Goal: Task Accomplishment & Management: Manage account settings

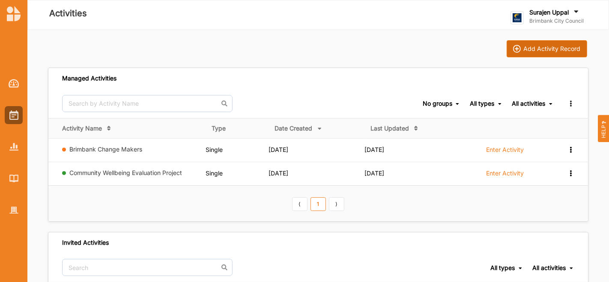
click at [536, 53] on button "Add Activity Record" at bounding box center [546, 48] width 80 height 17
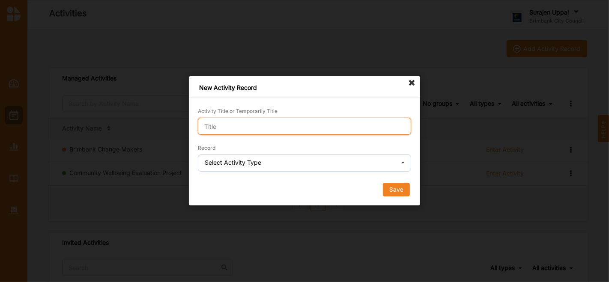
click at [229, 120] on input "Activity Title or Temporarily Title" at bounding box center [304, 126] width 213 height 17
type input "Demo"
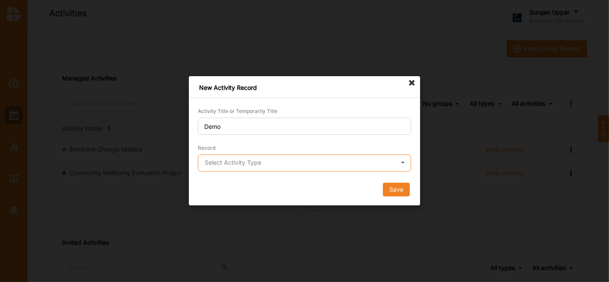
click at [226, 166] on input "text" at bounding box center [305, 163] width 212 height 17
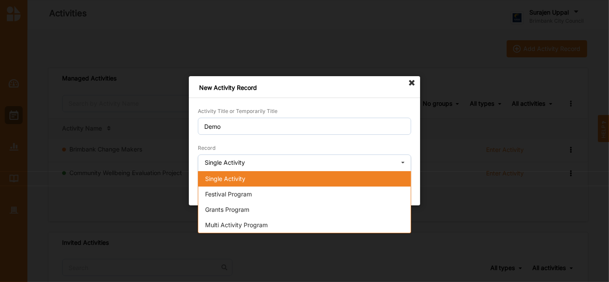
click at [223, 177] on span "Single Activity" at bounding box center [225, 178] width 40 height 7
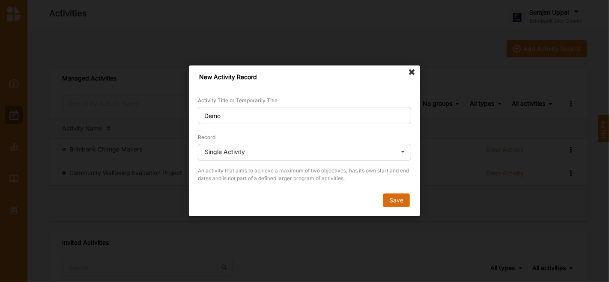
click at [406, 195] on button "Save" at bounding box center [396, 201] width 27 height 14
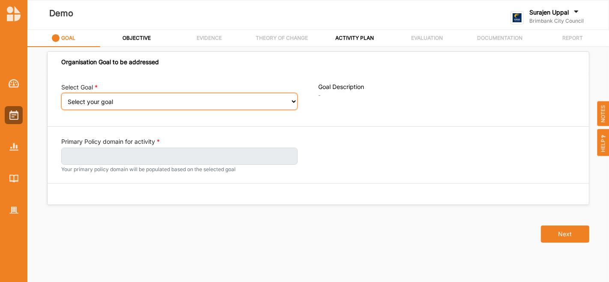
click at [177, 98] on select "Select your goal People: Social connection and wellbeing People: Healthy active…" at bounding box center [179, 101] width 236 height 17
select select "385"
click at [61, 98] on select "Select your goal People: Social connection and wellbeing People: Healthy active…" at bounding box center [179, 101] width 236 height 17
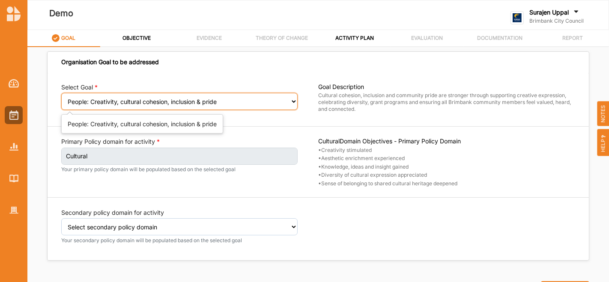
click at [208, 94] on select "Select your goal People: Social connection and wellbeing People: Healthy active…" at bounding box center [179, 101] width 236 height 17
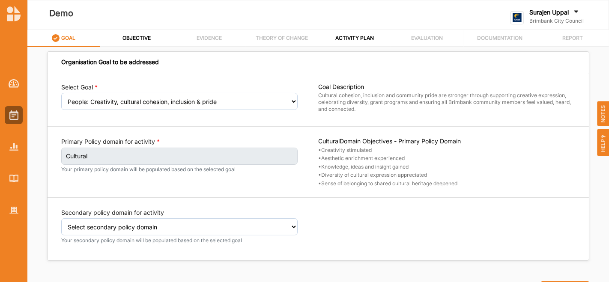
click at [208, 110] on div "Select Goal Select your goal People: Social connection and wellbeing People: He…" at bounding box center [189, 99] width 257 height 33
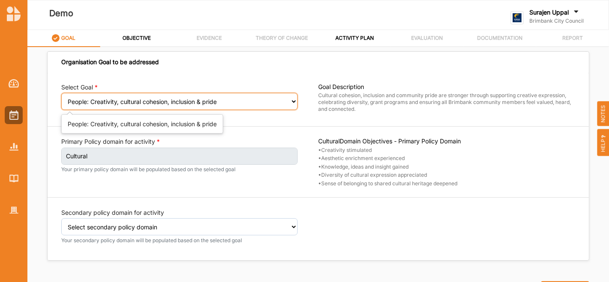
click at [206, 106] on select "Select your goal People: Social connection and wellbeing People: Healthy active…" at bounding box center [179, 101] width 236 height 17
select select "382"
click at [61, 98] on select "Select your goal People: Social connection and wellbeing People: Healthy active…" at bounding box center [179, 101] width 236 height 17
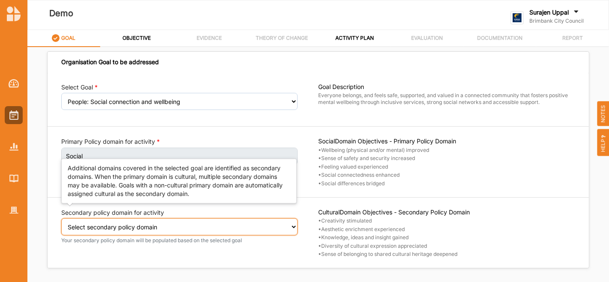
click at [286, 227] on select "Select secondary policy domain No second domain for this activity Cultural Soci…" at bounding box center [179, 226] width 236 height 17
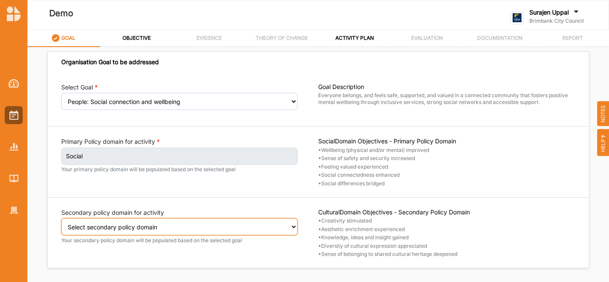
select select "4"
click at [61, 223] on select "Select secondary policy domain No second domain for this activity Cultural Soci…" at bounding box center [179, 226] width 236 height 17
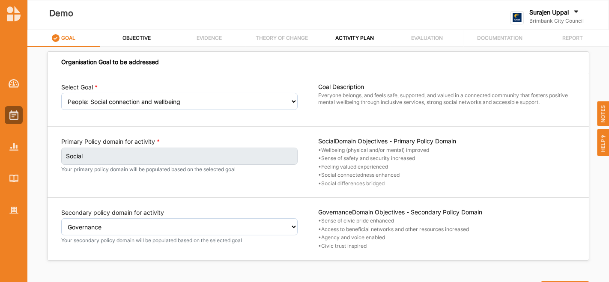
click at [142, 37] on label "OBJECTIVE" at bounding box center [136, 38] width 28 height 7
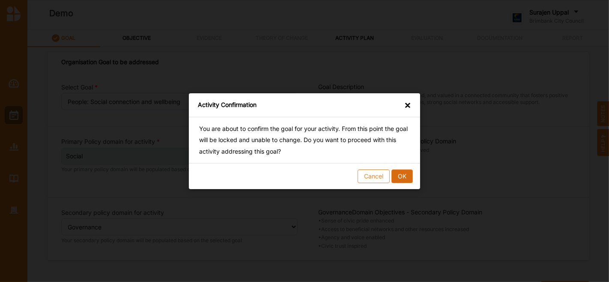
click at [396, 175] on button "OK" at bounding box center [401, 176] width 21 height 14
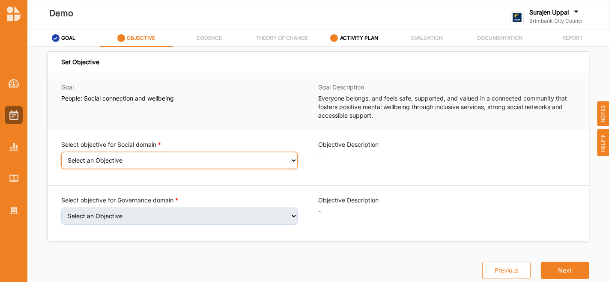
click at [252, 166] on select "Select an Objective Wellbeing (physical and/or mental) improved Sense of safety…" at bounding box center [179, 160] width 236 height 17
select select "7"
click at [61, 157] on select "Select an Objective Wellbeing (physical and/or mental) improved Sense of safety…" at bounding box center [179, 160] width 236 height 17
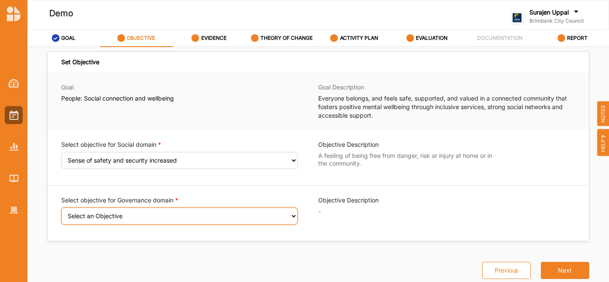
click at [242, 214] on select "Select an Objective Sense of civic pride enhanced Access to beneficial networks…" at bounding box center [179, 216] width 236 height 17
select select "19"
click at [61, 213] on select "Select an Objective Sense of civic pride enhanced Access to beneficial networks…" at bounding box center [179, 216] width 236 height 17
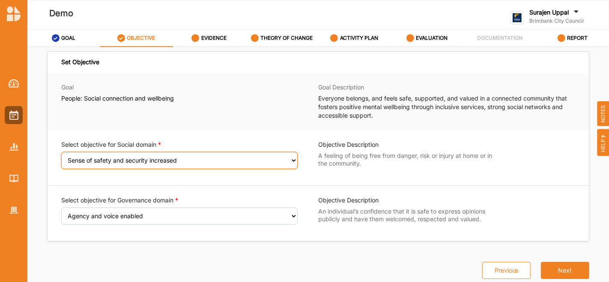
click at [205, 160] on select "Select an Objective Wellbeing (physical and/or mental) improved Sense of safety…" at bounding box center [179, 160] width 236 height 17
select select "6"
click at [61, 157] on select "Select an Objective Wellbeing (physical and/or mental) improved Sense of safety…" at bounding box center [179, 160] width 236 height 17
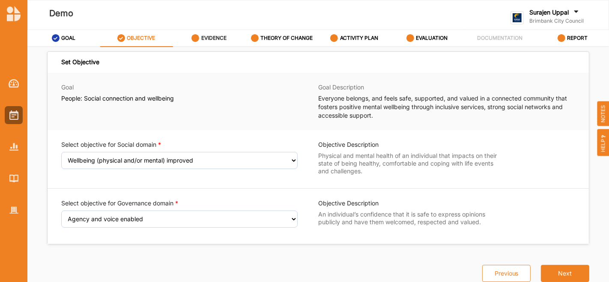
click at [210, 40] on label "EVIDENCE" at bounding box center [213, 38] width 25 height 7
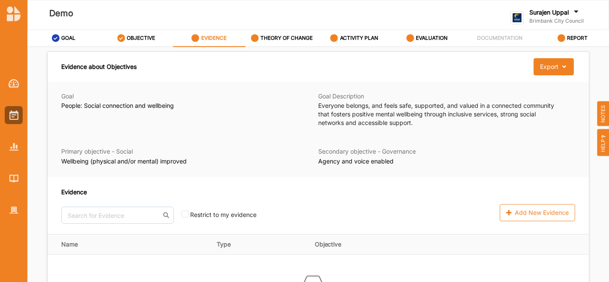
click at [140, 175] on div "Goal People: Social connection and wellbeing Goal Description Everyone belongs,…" at bounding box center [318, 129] width 541 height 95
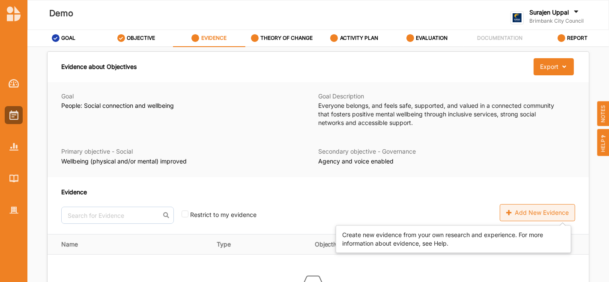
click at [533, 214] on div "Add New Evidence" at bounding box center [536, 212] width 75 height 17
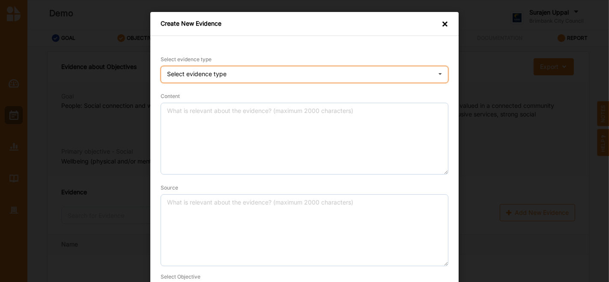
click at [279, 66] on div "Select evidence type Practice Knowledge Published Research Data" at bounding box center [304, 74] width 288 height 17
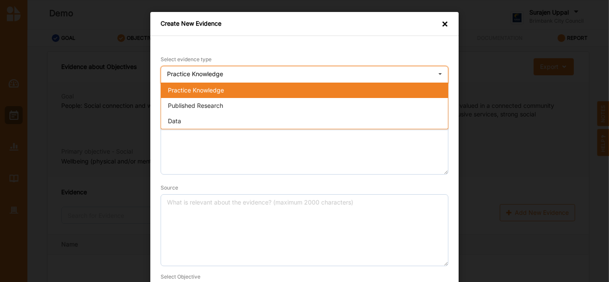
click at [274, 91] on div "Practice Knowledge" at bounding box center [304, 90] width 287 height 15
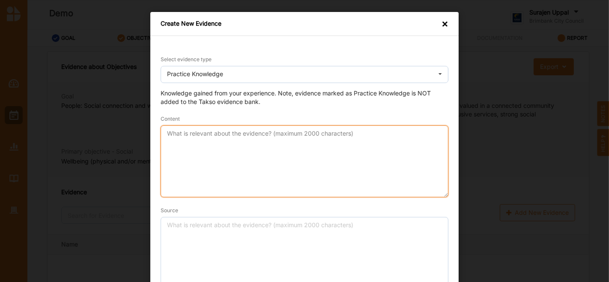
click at [238, 181] on textarea "Content" at bounding box center [304, 161] width 288 height 72
type textarea "sum of the evidence"
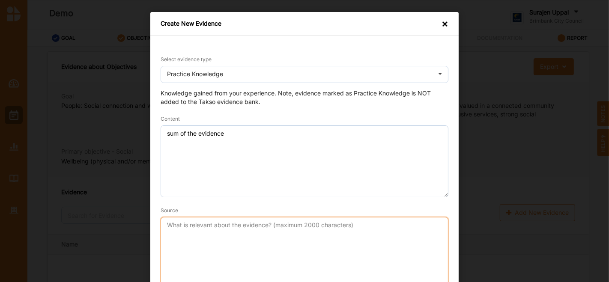
click at [266, 236] on textarea "Source" at bounding box center [304, 253] width 288 height 72
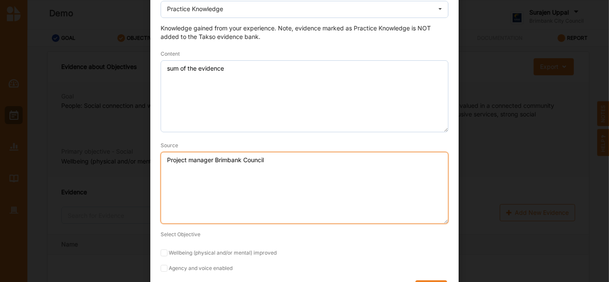
scroll to position [71, 0]
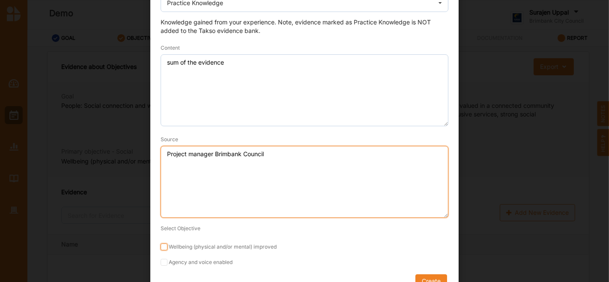
type textarea "Project manager Brimbank Council"
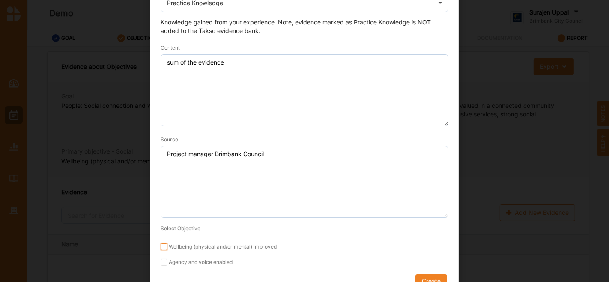
click at [162, 245] on input "Wellbeing (physical and/or mental) improved" at bounding box center [163, 247] width 7 height 7
checkbox input "true"
click at [164, 260] on input "Agency and voice enabled" at bounding box center [163, 262] width 7 height 7
checkbox input "true"
click at [429, 276] on button "Create" at bounding box center [431, 281] width 32 height 14
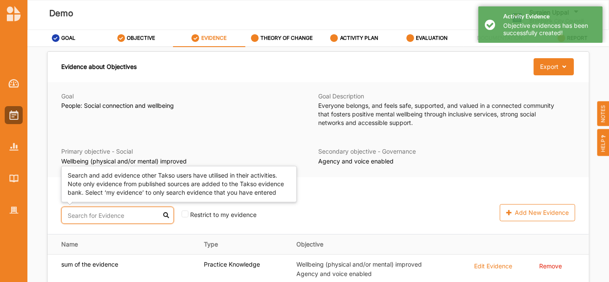
click at [101, 214] on input "text" at bounding box center [117, 215] width 113 height 17
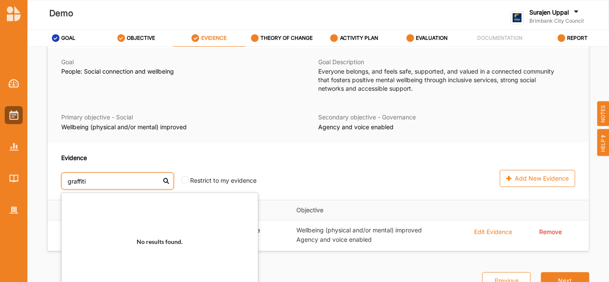
scroll to position [34, 0]
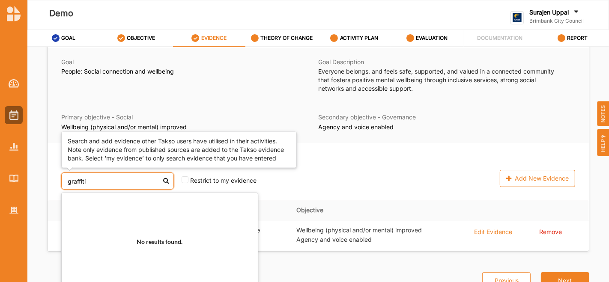
click at [120, 182] on input "graffiti" at bounding box center [117, 180] width 113 height 17
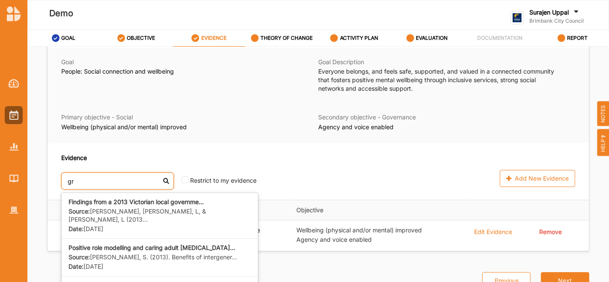
type input "g"
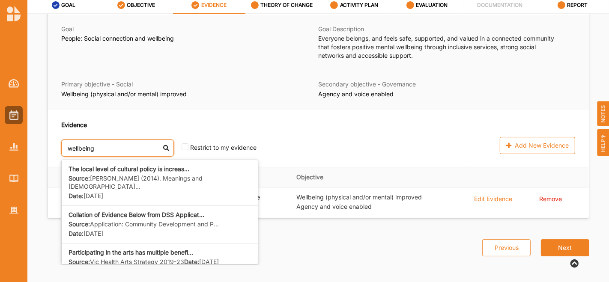
scroll to position [33, 0]
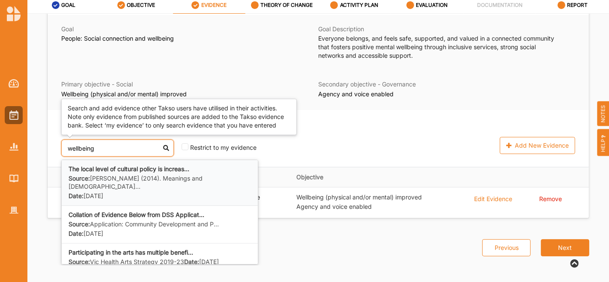
click at [173, 183] on div "Source: Blomkamp, Emma (2014). Meanings and Meas... Date: 21 Jun 2018" at bounding box center [159, 187] width 182 height 25
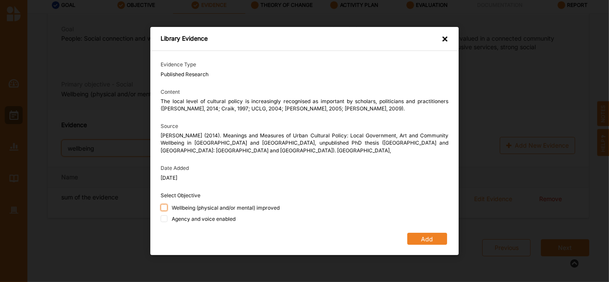
type input "wellbeing"
click at [162, 209] on input "Wellbeing (physical and/or mental) improved" at bounding box center [163, 207] width 7 height 7
checkbox input "true"
click at [163, 219] on input "Agency and voice enabled" at bounding box center [163, 218] width 7 height 7
checkbox input "true"
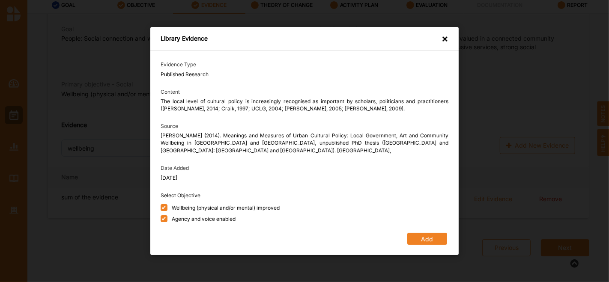
click at [424, 243] on button "Add" at bounding box center [427, 239] width 40 height 12
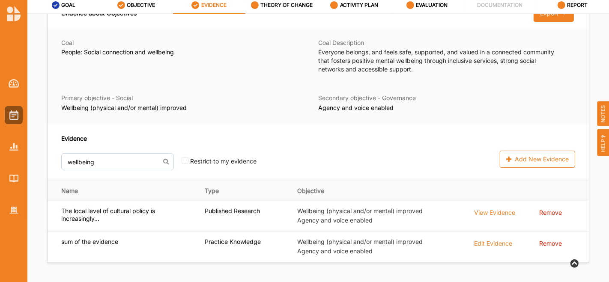
scroll to position [20, 0]
click at [295, 4] on label "THEORY OF CHANGE" at bounding box center [286, 5] width 52 height 7
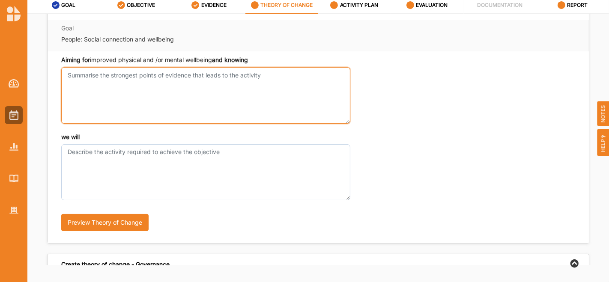
click at [229, 95] on textarea "Aiming for improved physical and /or mental wellbeing and knowing" at bounding box center [205, 95] width 289 height 56
type textarea "what the evidence told you"
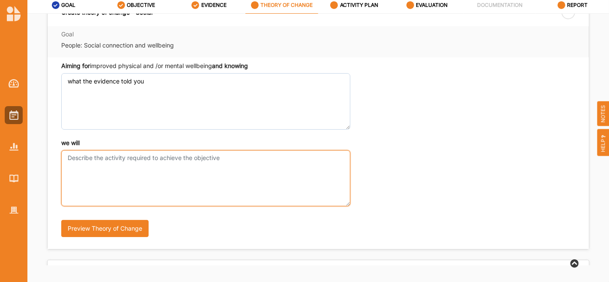
click at [170, 151] on textarea "we will" at bounding box center [205, 178] width 289 height 56
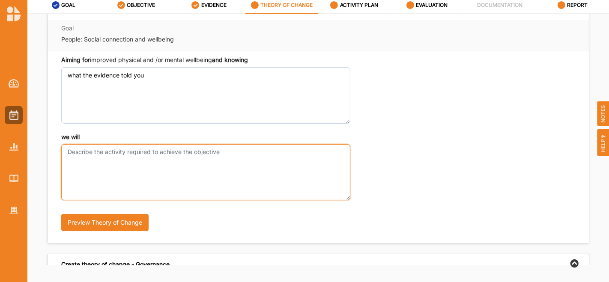
scroll to position [17, 0]
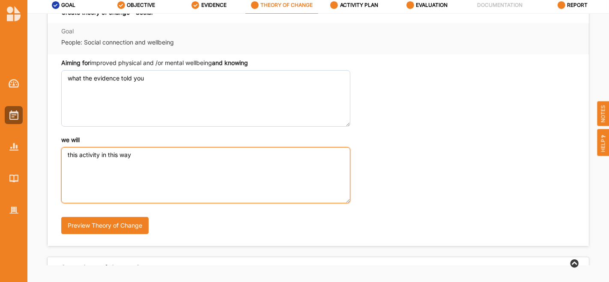
type textarea "this activity in this way"
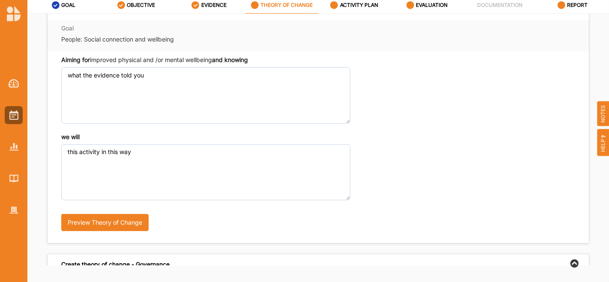
click at [472, 191] on div "we will this activity in this way Preview Theory of Change" at bounding box center [318, 186] width 514 height 106
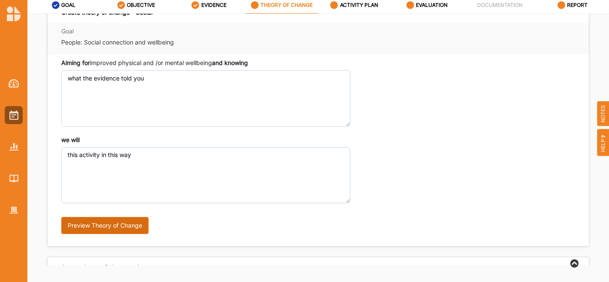
click at [110, 223] on button "Preview Theory of Change" at bounding box center [104, 225] width 87 height 17
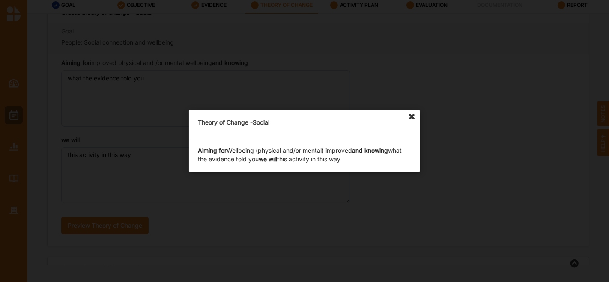
click at [413, 114] on icon at bounding box center [412, 117] width 14 height 14
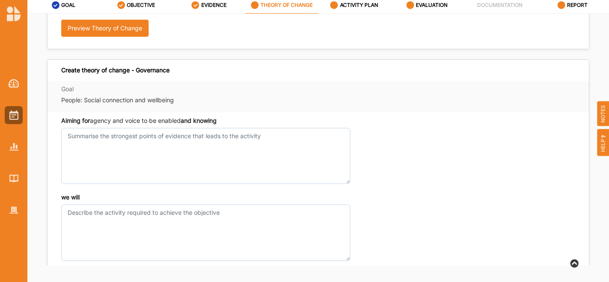
scroll to position [214, 0]
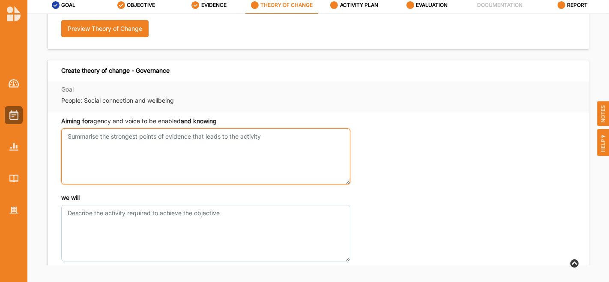
click at [236, 137] on textarea "Aiming for improved physical and /or mental wellbeing and knowing" at bounding box center [205, 156] width 289 height 56
type textarea "this"
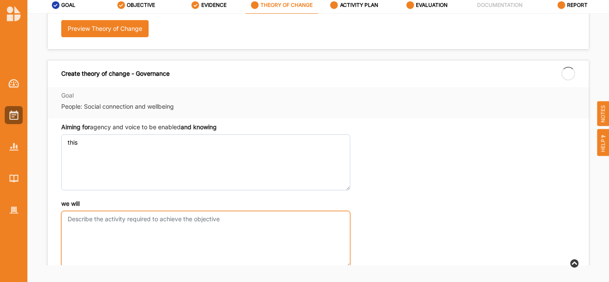
click at [156, 213] on textarea "we will" at bounding box center [205, 239] width 289 height 56
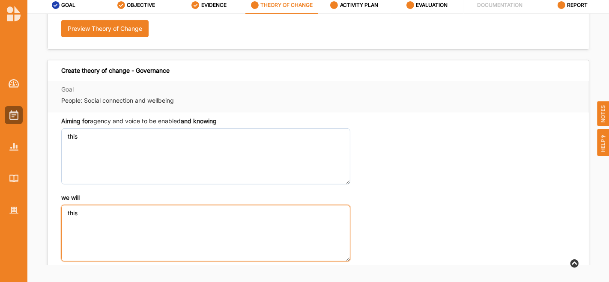
type textarea "this"
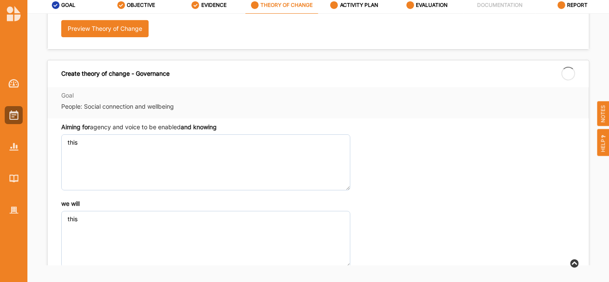
click at [498, 92] on div "Goal People: Social connection and wellbeing" at bounding box center [318, 103] width 514 height 22
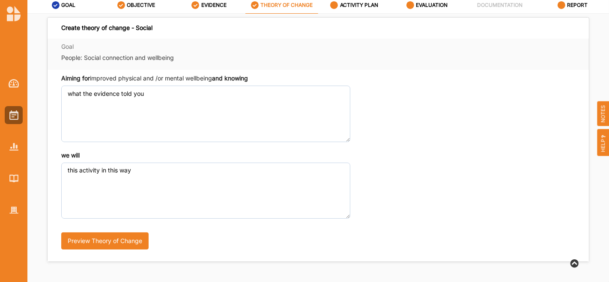
scroll to position [0, 0]
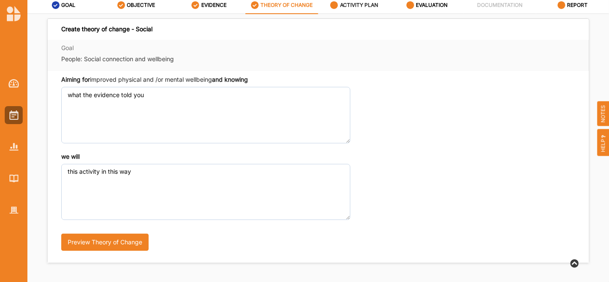
click at [362, 6] on label "ACTIVITY PLAN" at bounding box center [359, 5] width 39 height 7
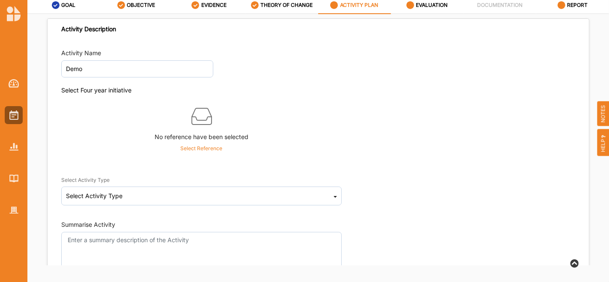
click at [213, 150] on p "Select Reference" at bounding box center [202, 149] width 42 height 8
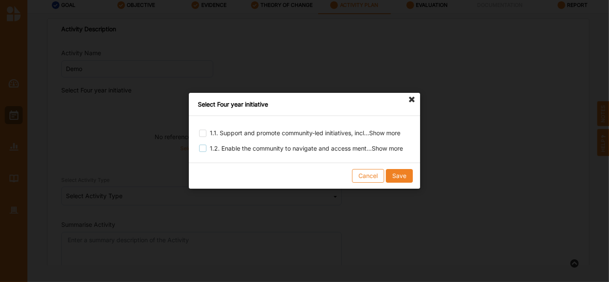
click at [203, 145] on label at bounding box center [202, 145] width 7 height 0
checkbox input "true"
click at [402, 173] on button "Save" at bounding box center [399, 176] width 27 height 14
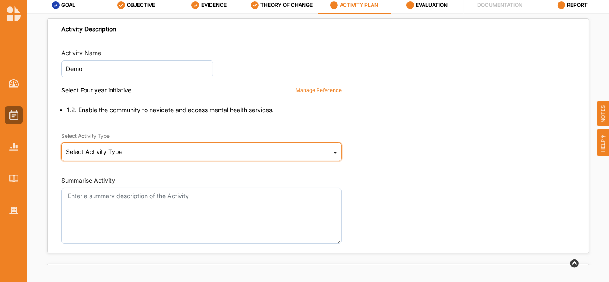
click at [302, 150] on div "Select Activity Type Cultural infrastructure development Acquisitions and Commi…" at bounding box center [201, 152] width 280 height 19
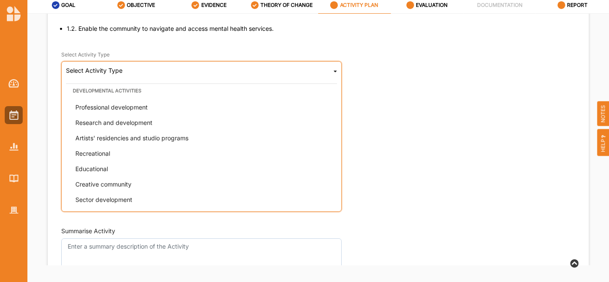
scroll to position [217, 0]
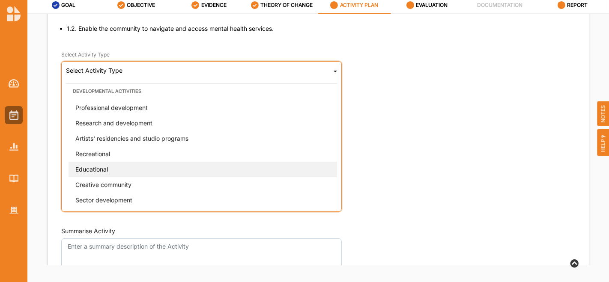
click at [98, 168] on span "Educational" at bounding box center [91, 168] width 33 height 7
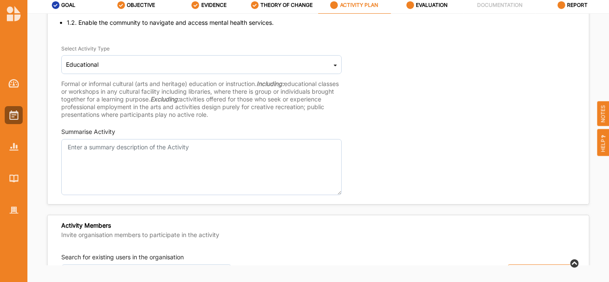
scroll to position [81, 0]
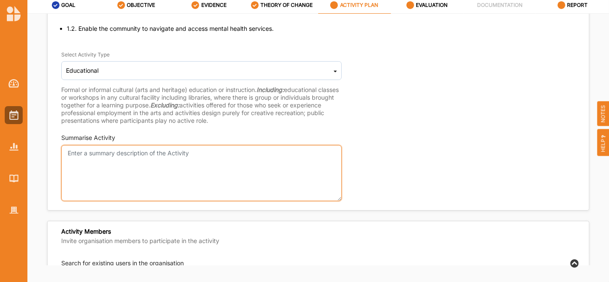
click at [98, 168] on textarea "Summarise Activity" at bounding box center [201, 173] width 280 height 56
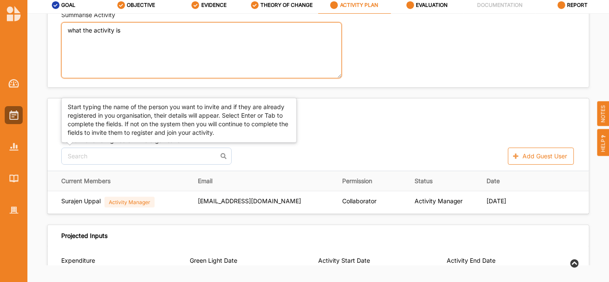
type textarea "what the activity is"
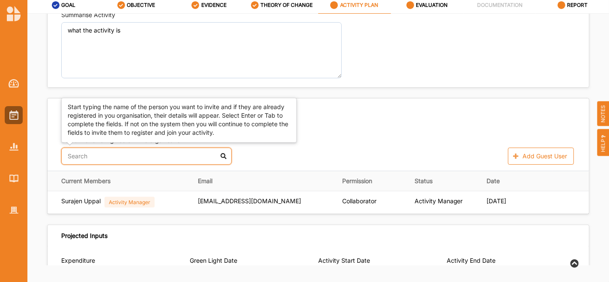
click at [89, 157] on input "text" at bounding box center [146, 156] width 170 height 17
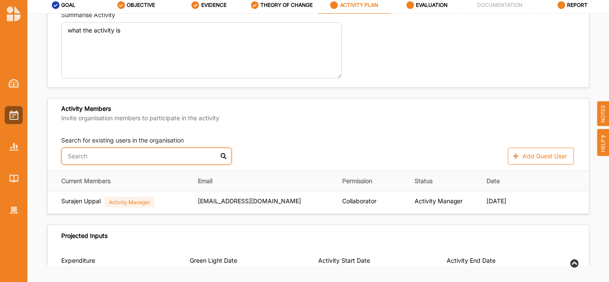
click at [89, 157] on input "text" at bounding box center [146, 156] width 170 height 17
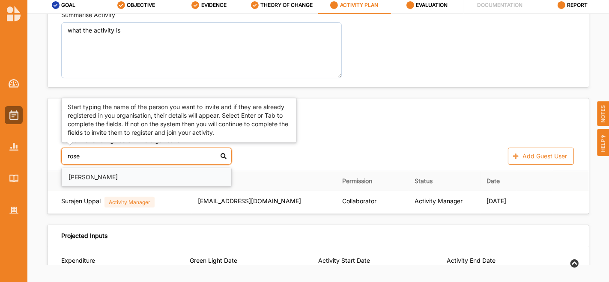
click at [86, 172] on div "Rose Bruhn" at bounding box center [146, 177] width 169 height 18
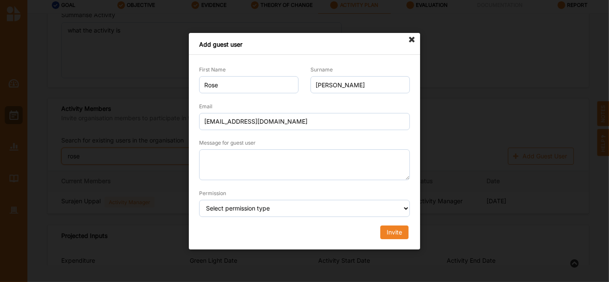
type input "rose"
drag, startPoint x: 86, startPoint y: 172, endPoint x: 271, endPoint y: 173, distance: 184.4
click at [271, 173] on div "Add guest user First Name Rose Surname Bruhn Email RoseB@brimbank.vic.gov.au Me…" at bounding box center [304, 141] width 609 height 282
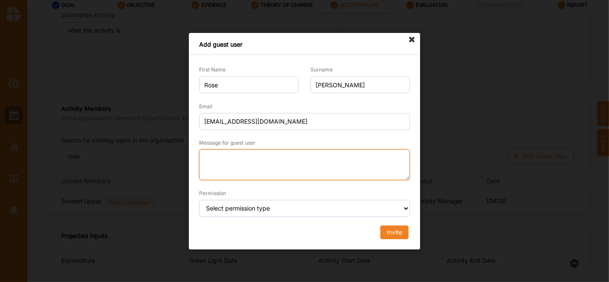
click at [258, 162] on textarea "Message for guest user" at bounding box center [304, 164] width 211 height 31
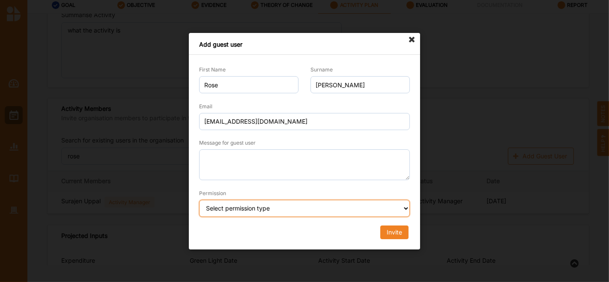
click at [265, 205] on select "Select permission type Collaborator Documentor Report Only Custom" at bounding box center [304, 208] width 211 height 17
select select "collaborator"
click at [199, 200] on select "Select permission type Collaborator Documentor Report Only Custom" at bounding box center [304, 208] width 211 height 17
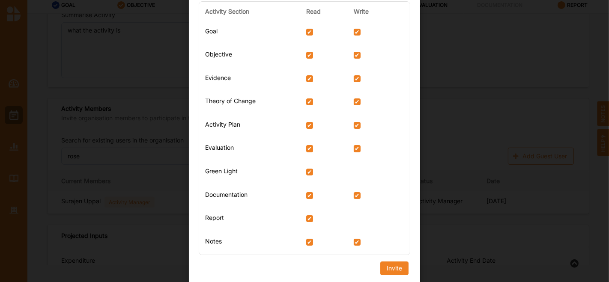
scroll to position [199, 0]
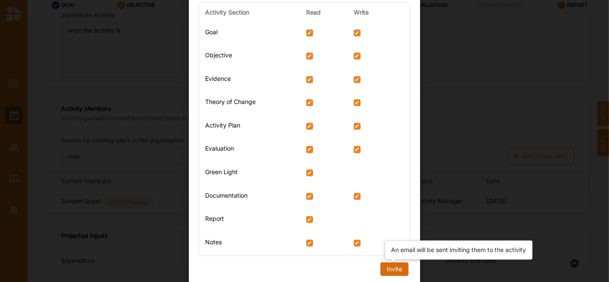
click at [389, 270] on div "Invite" at bounding box center [393, 269] width 15 height 8
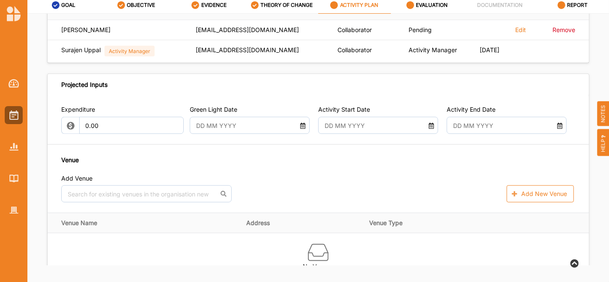
scroll to position [380, 0]
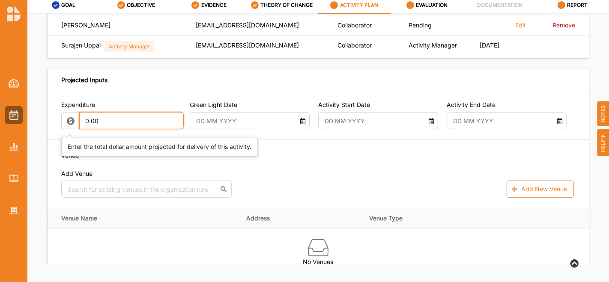
click at [123, 125] on input "0.00" at bounding box center [131, 120] width 104 height 17
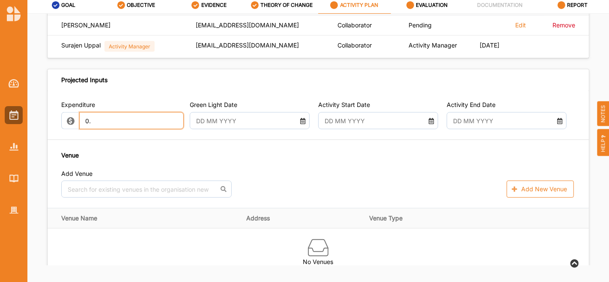
type input "0"
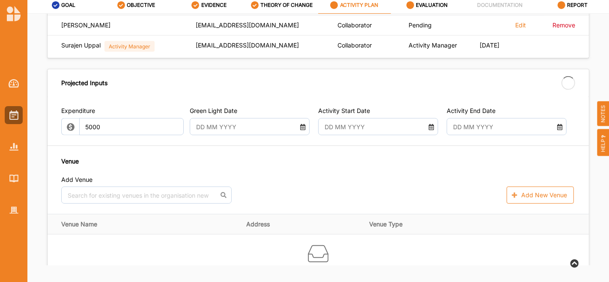
click at [307, 154] on div "Expenditure 5000 Green Light Date Activity Start Date Activity End Date Venue A…" at bounding box center [318, 223] width 541 height 255
type input "5,000.00"
type input "-5,000.00"
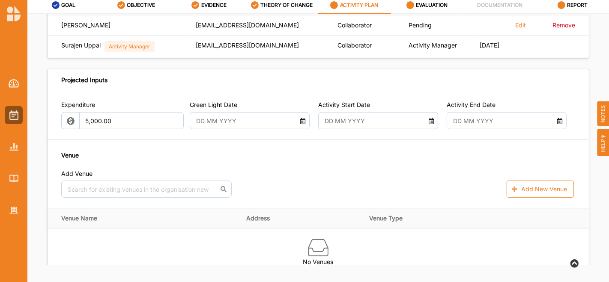
click at [236, 129] on input "text" at bounding box center [245, 120] width 107 height 17
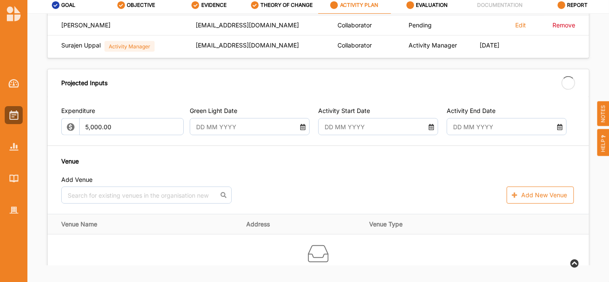
type input "07 Oct 2025"
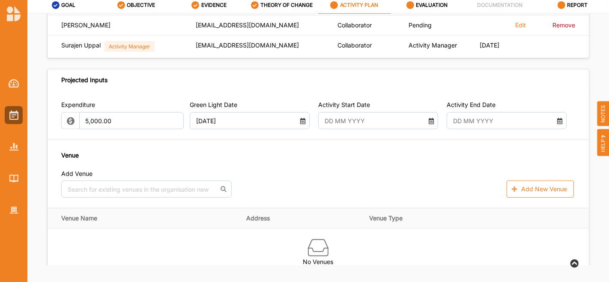
click at [401, 127] on input "text" at bounding box center [373, 120] width 107 height 17
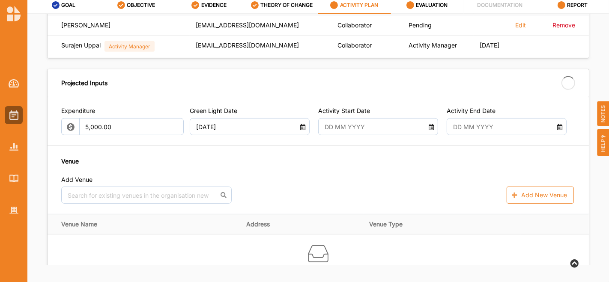
type input "15 Oct 2025"
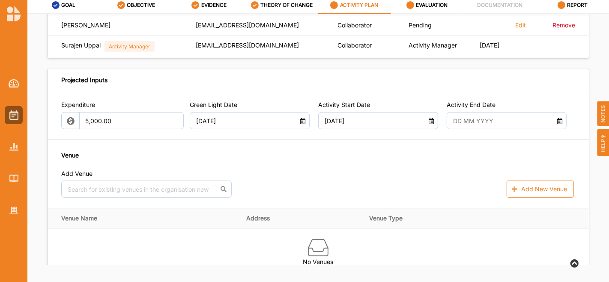
click at [507, 124] on input "text" at bounding box center [501, 120] width 107 height 17
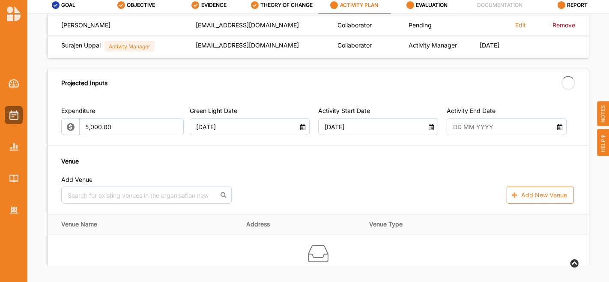
type input "29 Oct 2025"
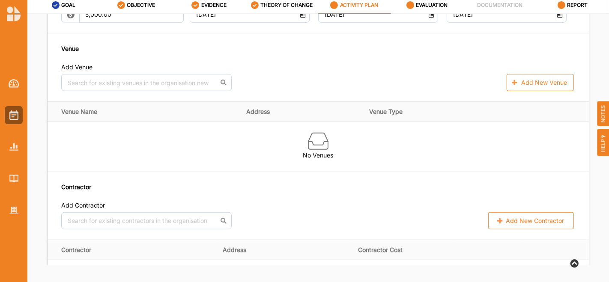
scroll to position [485, 0]
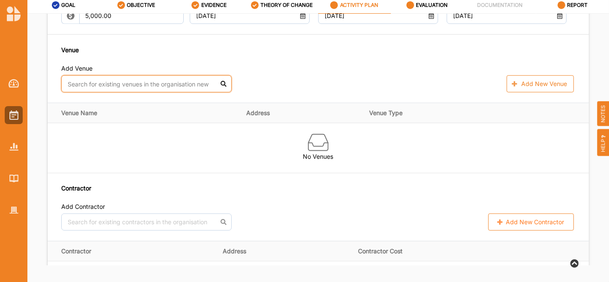
click at [71, 89] on input "text" at bounding box center [146, 83] width 170 height 17
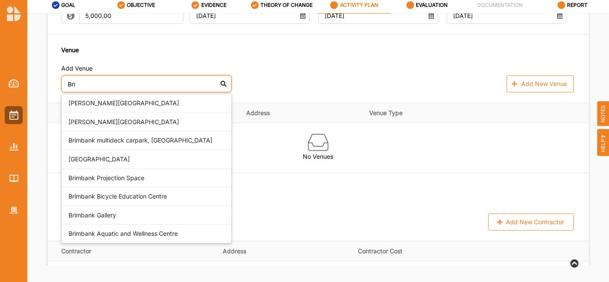
type input "Brim"
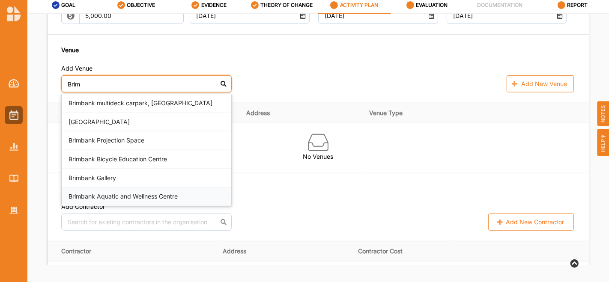
click at [140, 197] on div "Brimbank Aquatic and Wellness Centre" at bounding box center [146, 196] width 169 height 18
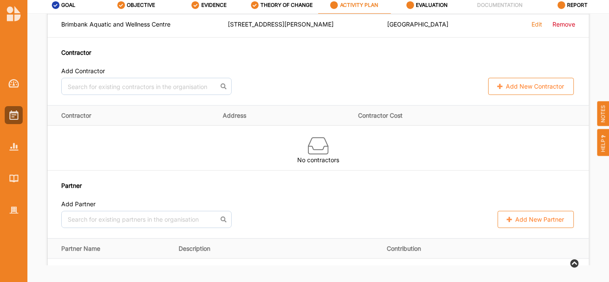
scroll to position [593, 0]
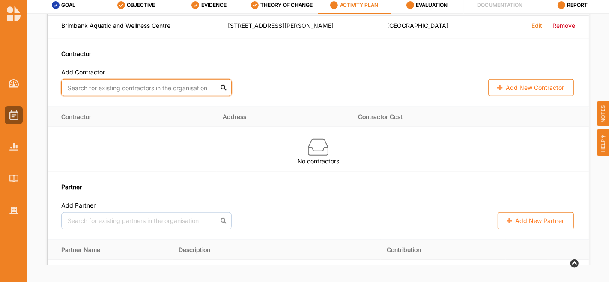
click at [93, 95] on input "text" at bounding box center [146, 87] width 170 height 17
type input "j"
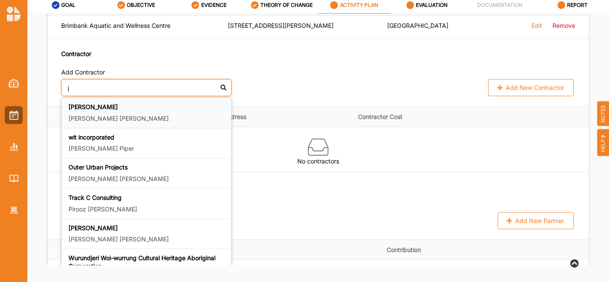
click at [110, 116] on p "Jennifer Tran" at bounding box center [146, 118] width 156 height 9
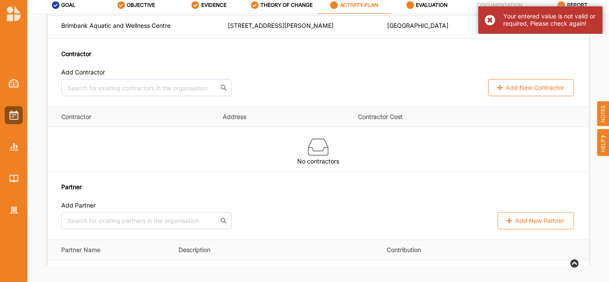
click at [486, 21] on div "Your entered value is not valid or required, Please check again!" at bounding box center [540, 19] width 124 height 27
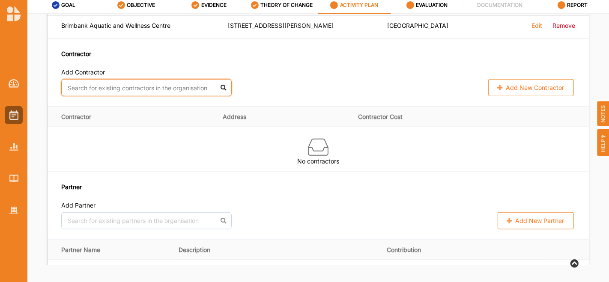
click at [119, 91] on input "text" at bounding box center [146, 87] width 170 height 17
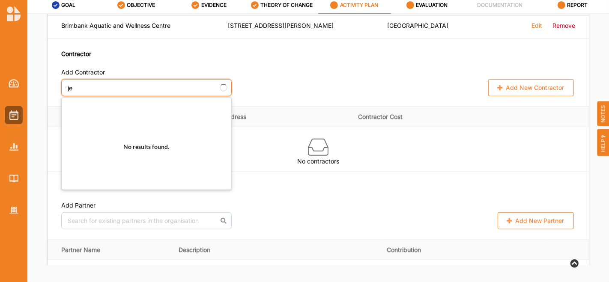
type input "jen"
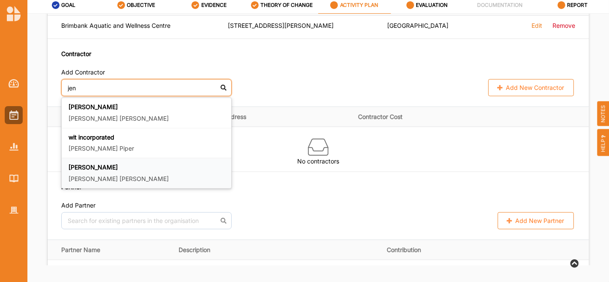
click at [111, 171] on b "Jennifer Hawley" at bounding box center [92, 166] width 49 height 7
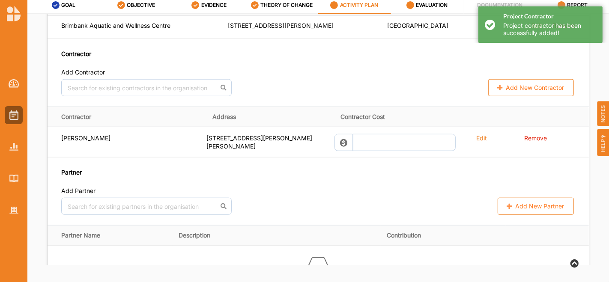
click at [529, 94] on button "Add New Contractor" at bounding box center [531, 87] width 86 height 17
select select "Australia"
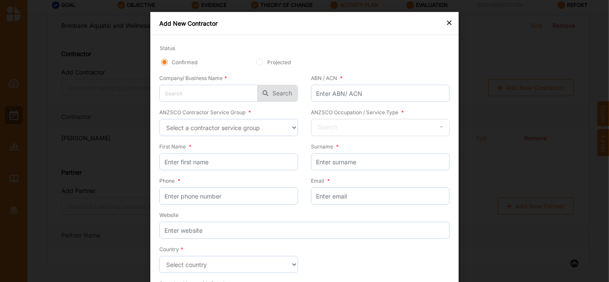
scroll to position [1, 0]
click at [448, 22] on div "×" at bounding box center [448, 21] width 7 height 10
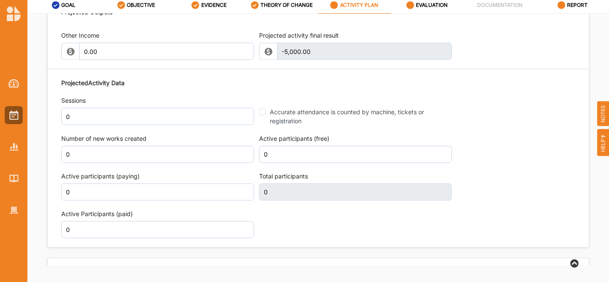
scroll to position [923, 0]
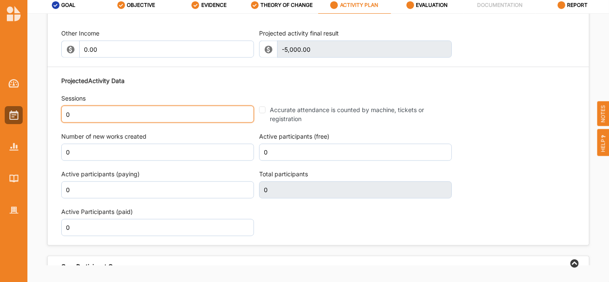
click at [95, 116] on input "0" at bounding box center [157, 114] width 193 height 17
type input "3"
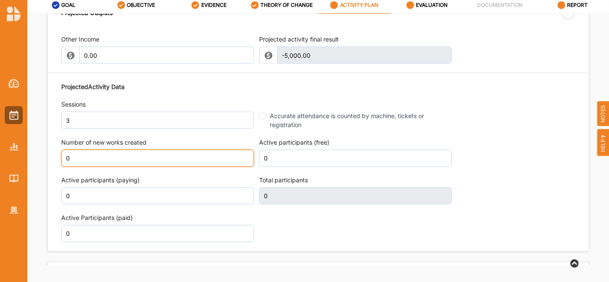
scroll to position [926, 0]
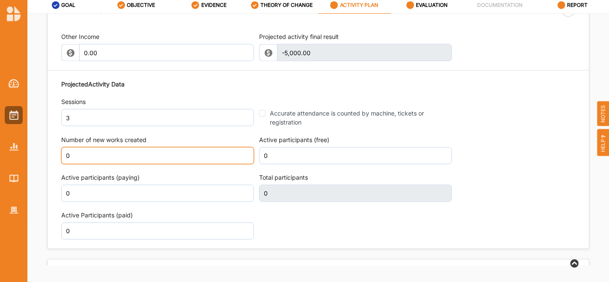
click at [103, 160] on input "0" at bounding box center [157, 155] width 193 height 17
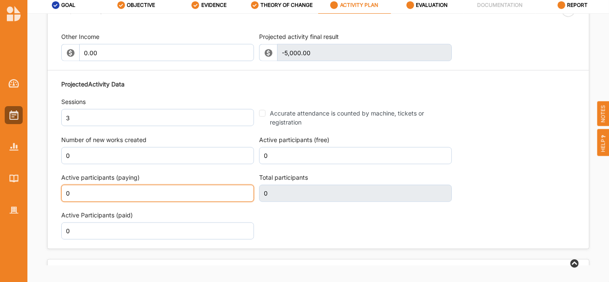
click at [105, 190] on input "0" at bounding box center [157, 193] width 193 height 17
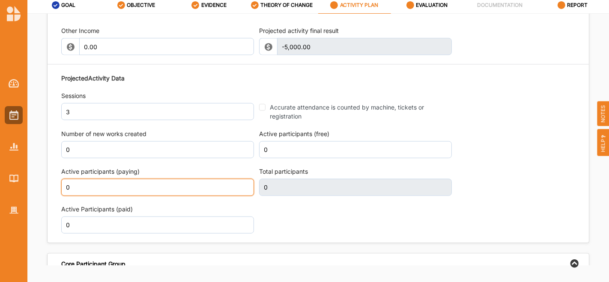
scroll to position [923, 0]
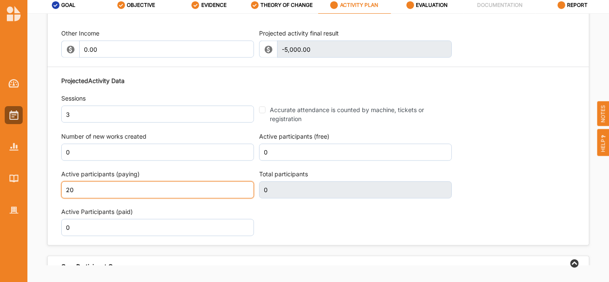
type input "20"
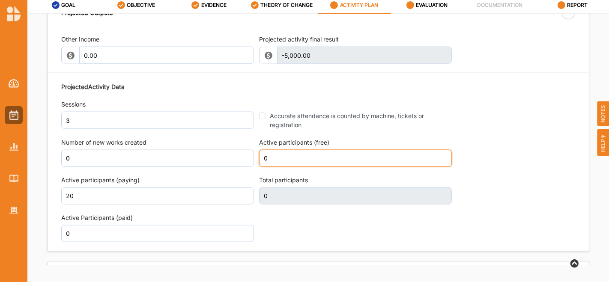
scroll to position [926, 0]
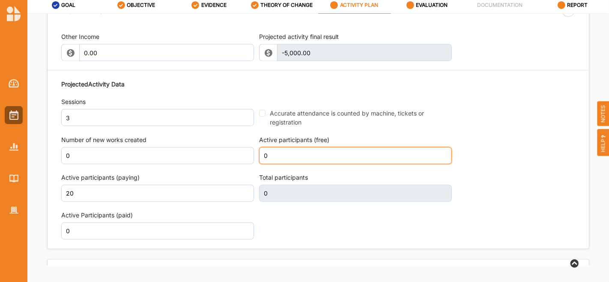
click at [294, 157] on input "0" at bounding box center [355, 155] width 193 height 17
type input "20"
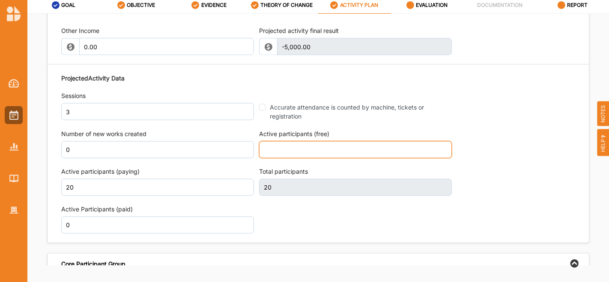
scroll to position [923, 0]
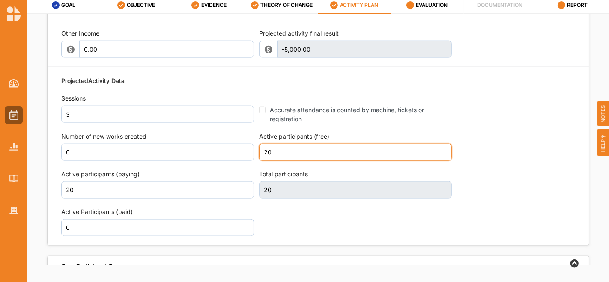
type input "20"
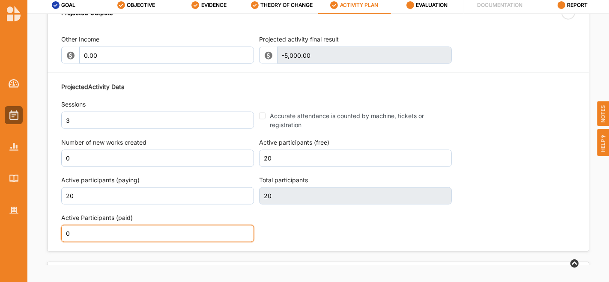
scroll to position [926, 0]
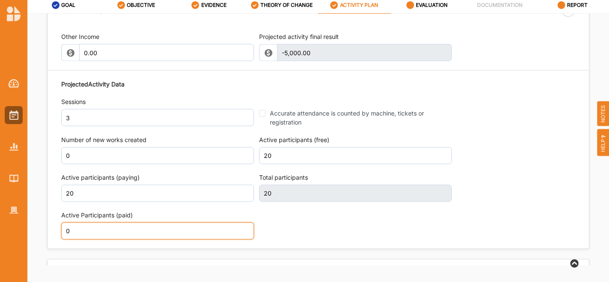
click at [146, 227] on input "0" at bounding box center [157, 231] width 193 height 17
type input "40"
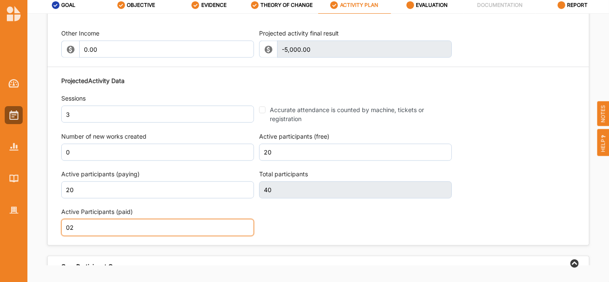
type input "0"
type input "20"
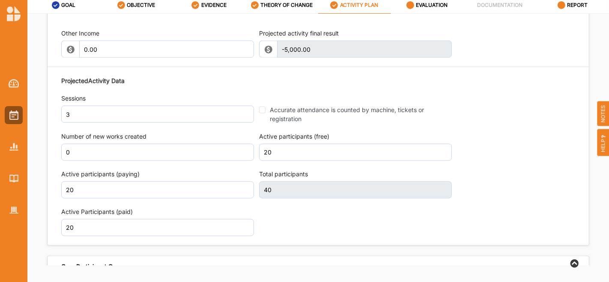
scroll to position [926, 0]
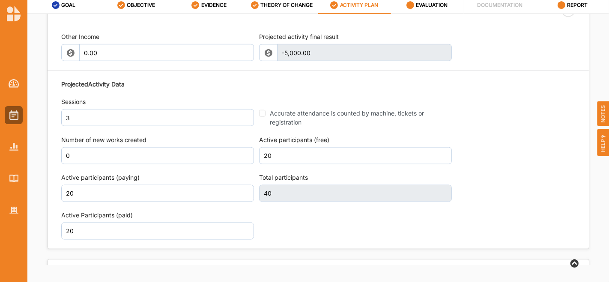
click at [493, 147] on div "Projected Activity Data Sessions 3 Accurate attendance is counted by machine, t…" at bounding box center [318, 160] width 514 height 168
type input "60"
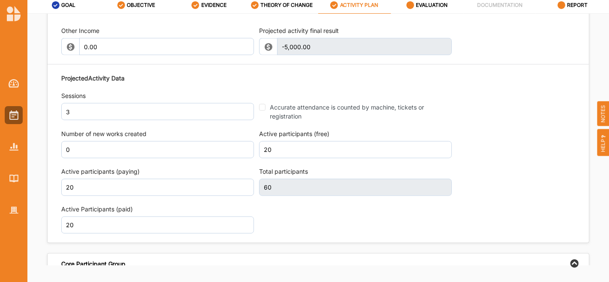
scroll to position [923, 0]
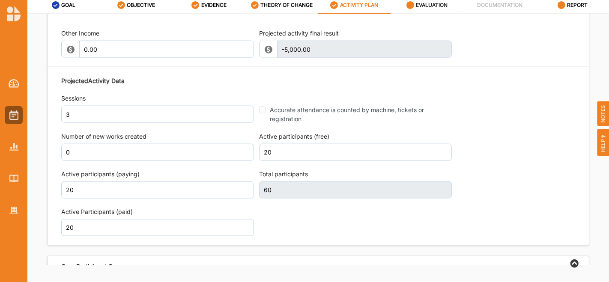
click at [442, 8] on label "EVALUATION" at bounding box center [432, 5] width 32 height 7
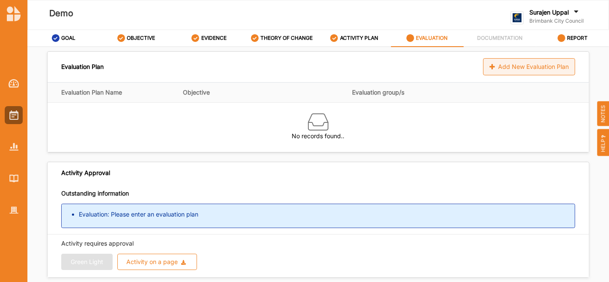
click at [527, 70] on div "Add New Evaluation Plan" at bounding box center [529, 66] width 92 height 17
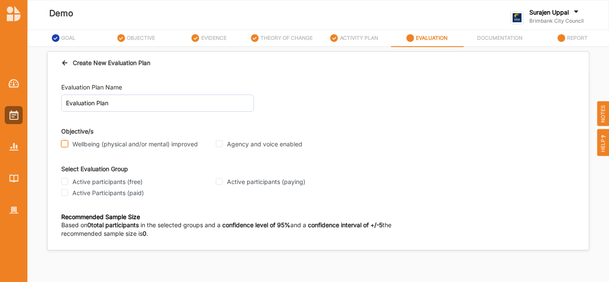
click at [63, 145] on input "Wellbeing (physical and/or mental) improved" at bounding box center [64, 143] width 7 height 7
checkbox input "true"
click at [219, 146] on input "Agency and voice enabled" at bounding box center [219, 143] width 7 height 7
checkbox input "true"
click at [62, 183] on input "Active participants (free)" at bounding box center [64, 181] width 7 height 7
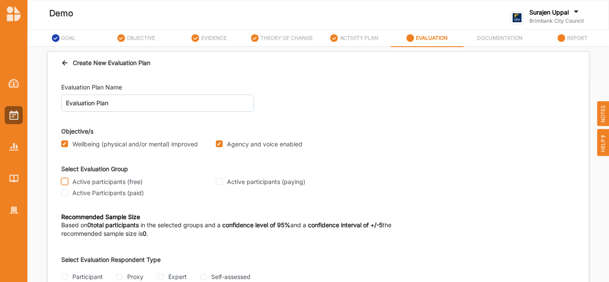
checkbox input "true"
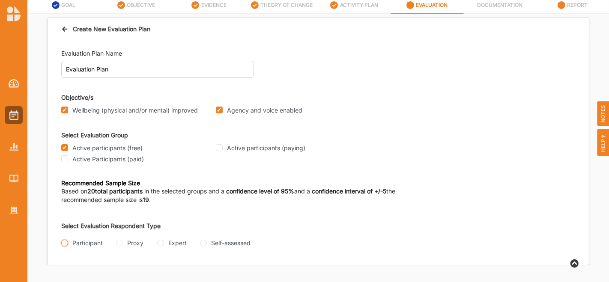
click at [65, 241] on input "Participant" at bounding box center [64, 243] width 7 height 7
radio input "true"
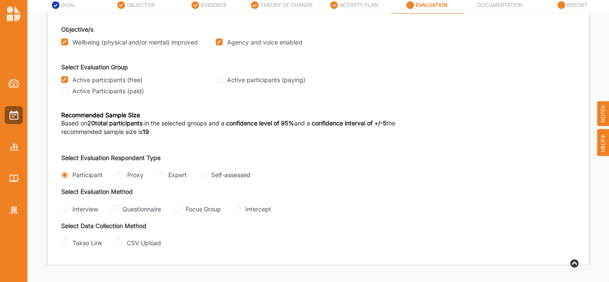
scroll to position [70, 0]
click at [65, 207] on input "Interview" at bounding box center [64, 208] width 7 height 7
radio input "true"
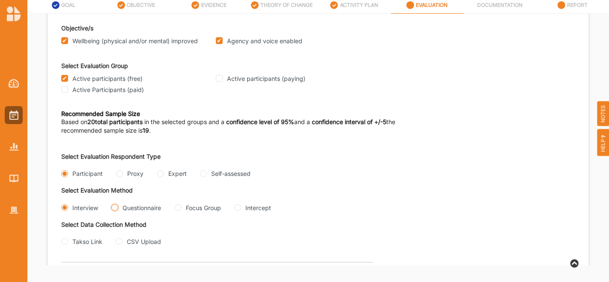
click at [116, 210] on input "Questionnaire" at bounding box center [114, 207] width 7 height 7
radio input "true"
click at [178, 208] on Group "Focus Group" at bounding box center [178, 207] width 7 height 7
radio Group "true"
click at [64, 242] on input "Takso Link" at bounding box center [64, 241] width 7 height 7
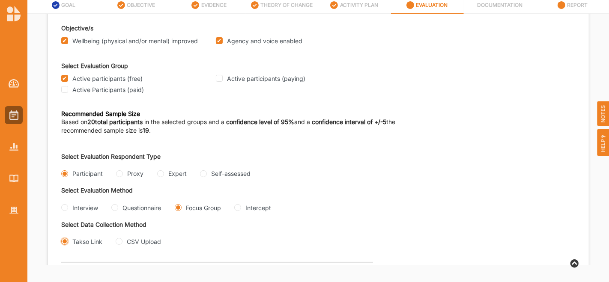
radio input "true"
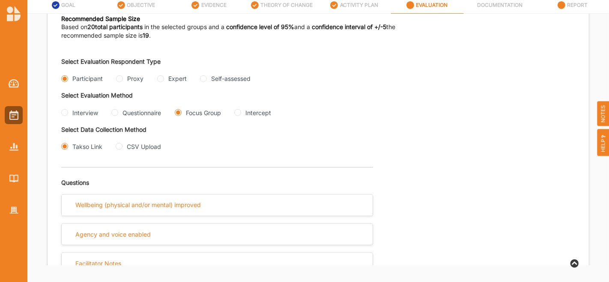
scroll to position [165, 0]
drag, startPoint x: 437, startPoint y: 206, endPoint x: 436, endPoint y: 230, distance: 24.0
click at [436, 230] on div "Select Evaluation Respondent Type Participant Proxy Expert Self-assessed Select…" at bounding box center [318, 254] width 514 height 407
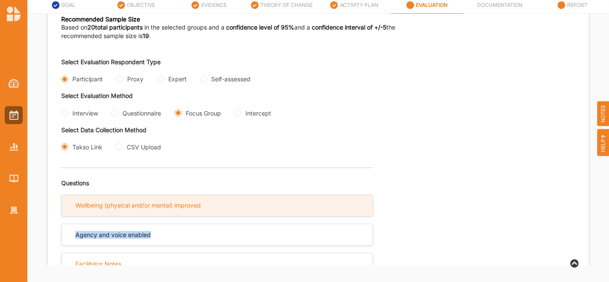
click at [319, 201] on div "Wellbeing (physical and/or mental) improved" at bounding box center [217, 205] width 311 height 21
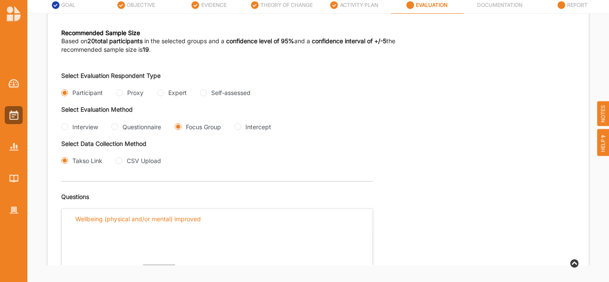
scroll to position [151, 0]
click at [115, 129] on input "Questionnaire" at bounding box center [114, 126] width 7 height 7
radio input "true"
click at [115, 129] on input "Questionnaire" at bounding box center [114, 126] width 7 height 7
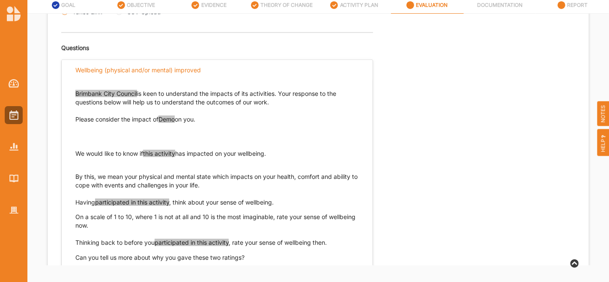
scroll to position [300, 0]
click at [160, 151] on span "this activity" at bounding box center [159, 153] width 32 height 7
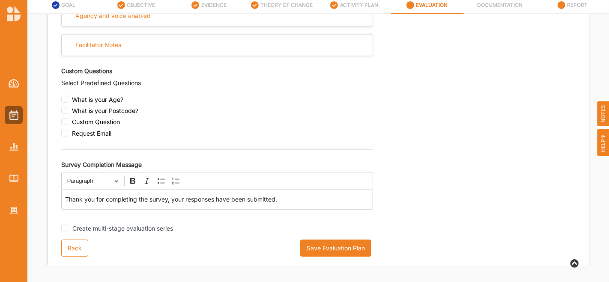
scroll to position [572, 0]
click at [66, 120] on input "checkbox" at bounding box center [64, 121] width 7 height 7
checkbox input "true"
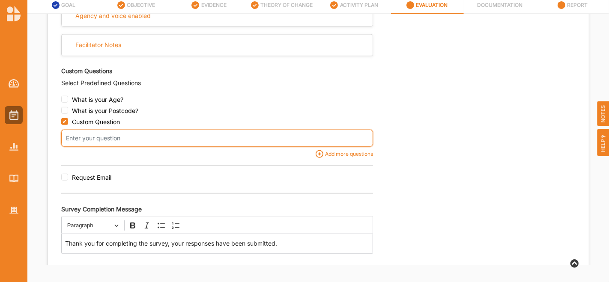
click at [96, 140] on input "text" at bounding box center [217, 138] width 312 height 17
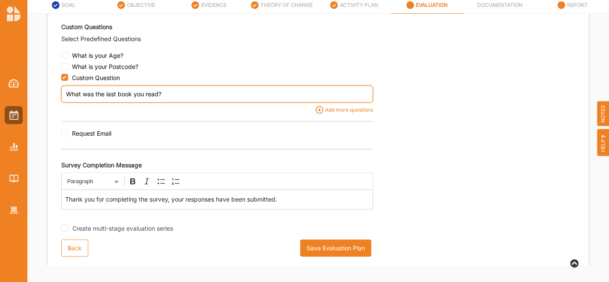
scroll to position [615, 0]
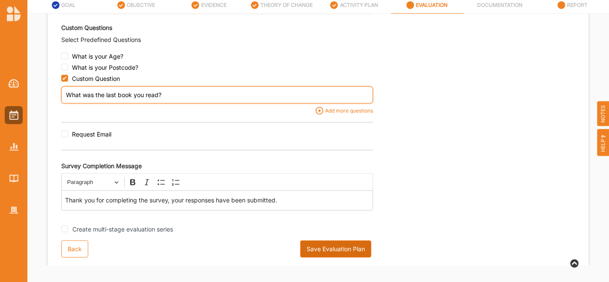
type input "What was the last book you read?"
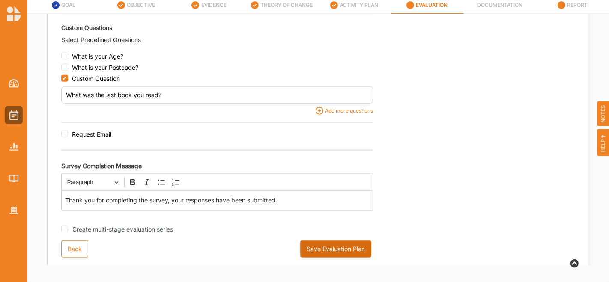
click at [335, 244] on button "Save Evaluation Plan" at bounding box center [335, 249] width 71 height 17
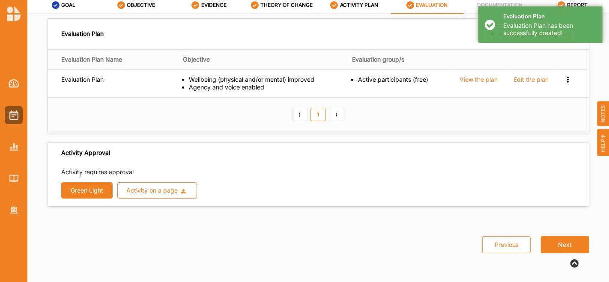
scroll to position [0, 0]
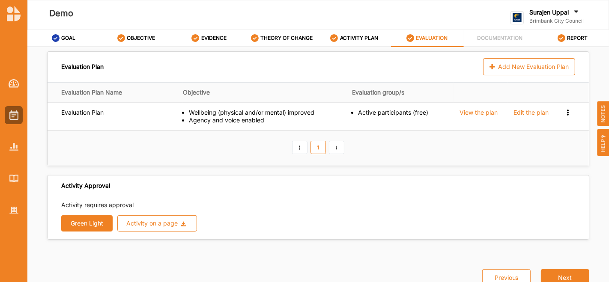
click at [83, 222] on button "Green Light" at bounding box center [86, 223] width 51 height 16
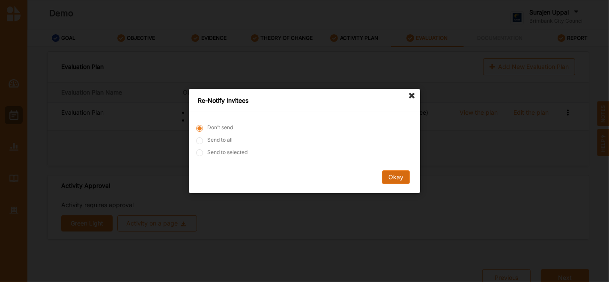
click at [397, 180] on button "Okay" at bounding box center [396, 177] width 28 height 14
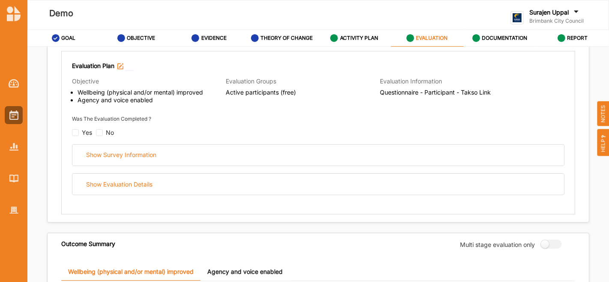
scroll to position [113, 0]
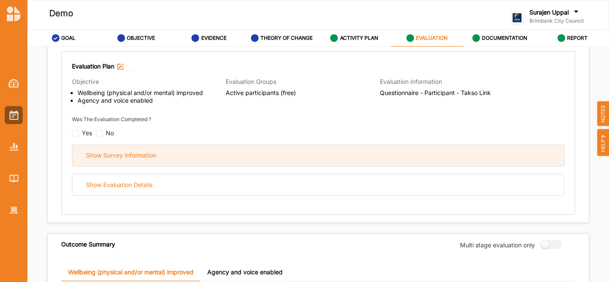
click at [320, 156] on div "Show Survey Information" at bounding box center [317, 155] width 491 height 21
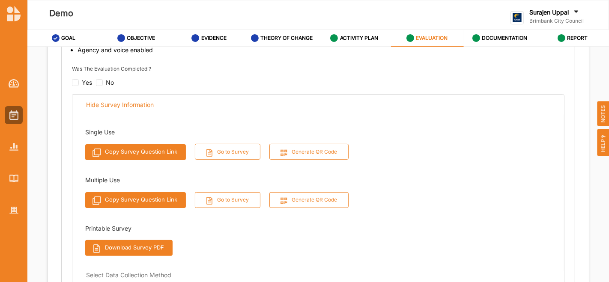
scroll to position [163, 0]
click at [236, 202] on button "Go to Survey" at bounding box center [228, 200] width 66 height 16
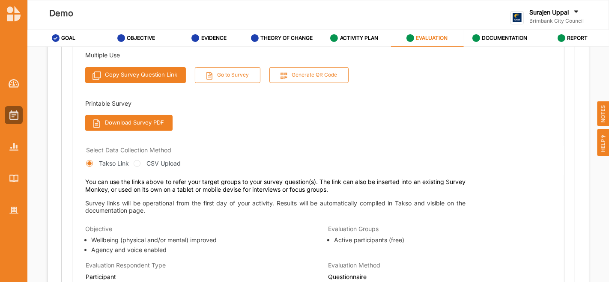
scroll to position [288, 0]
click at [362, 36] on label "ACTIVITY PLAN" at bounding box center [359, 38] width 39 height 7
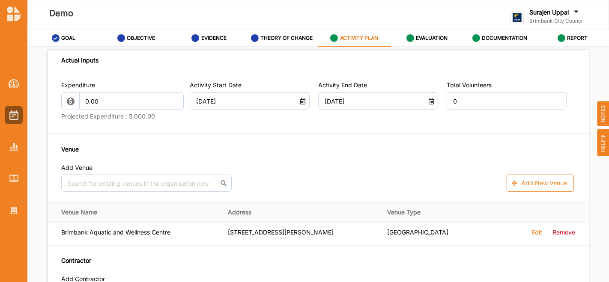
scroll to position [433, 0]
click at [15, 205] on div at bounding box center [14, 210] width 18 height 18
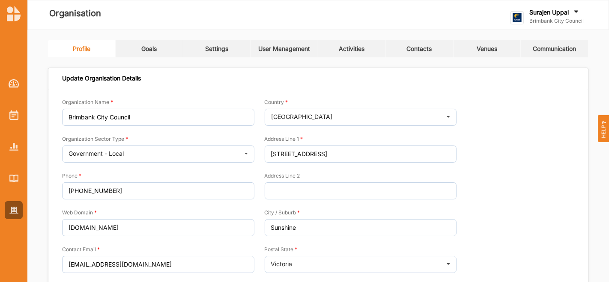
click at [356, 44] on link "Activities" at bounding box center [352, 48] width 68 height 17
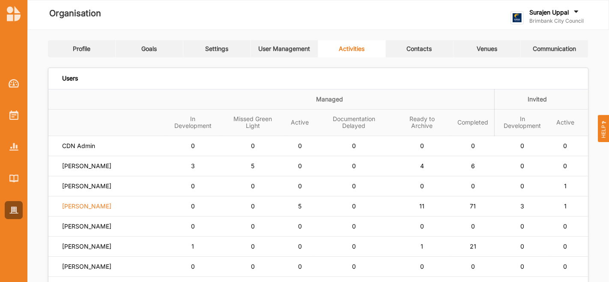
click at [87, 202] on label "[PERSON_NAME]" at bounding box center [86, 206] width 49 height 8
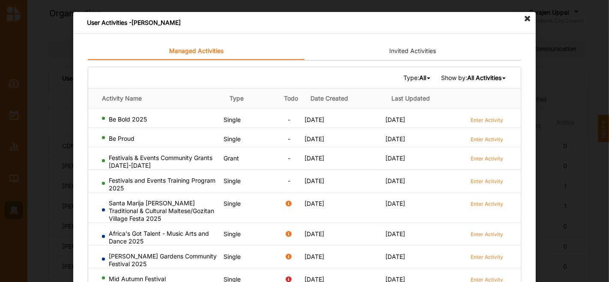
click at [419, 74] on b "All" at bounding box center [422, 77] width 7 height 7
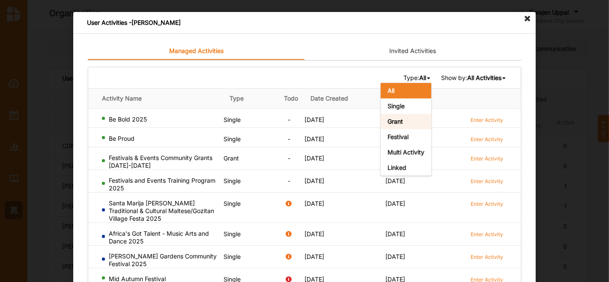
click at [398, 126] on div "Grant" at bounding box center [405, 121] width 50 height 15
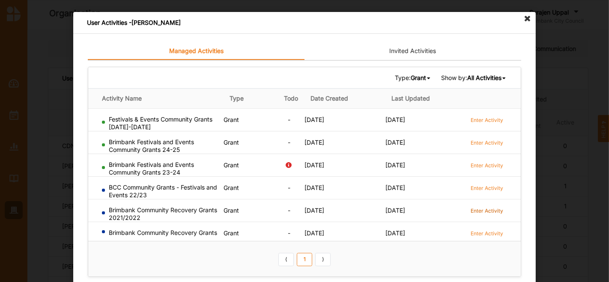
click at [490, 208] on label "Enter Activity" at bounding box center [486, 210] width 33 height 7
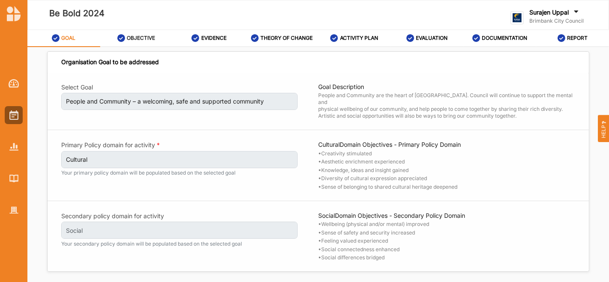
click at [148, 38] on label "OBJECTIVE" at bounding box center [141, 38] width 28 height 7
select select "4"
select select "9"
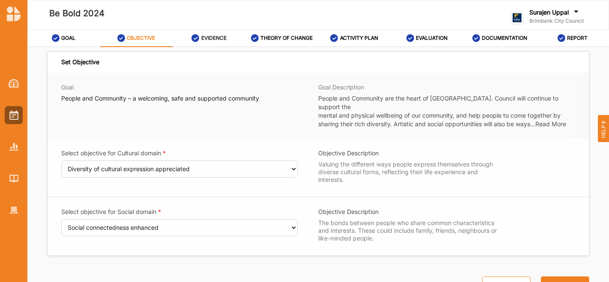
click at [208, 36] on label "EVIDENCE" at bounding box center [213, 38] width 25 height 7
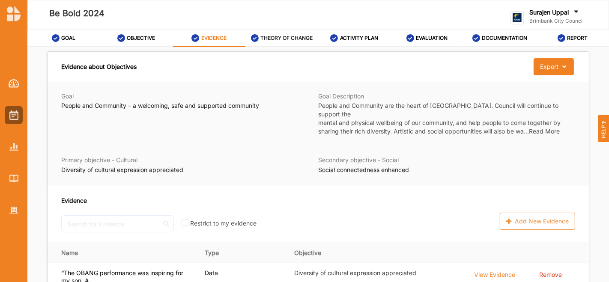
click at [294, 39] on label "THEORY OF CHANGE" at bounding box center [286, 38] width 52 height 7
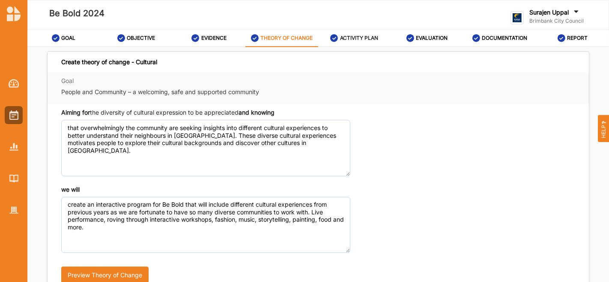
click at [348, 38] on label "ACTIVITY PLAN" at bounding box center [359, 38] width 39 height 7
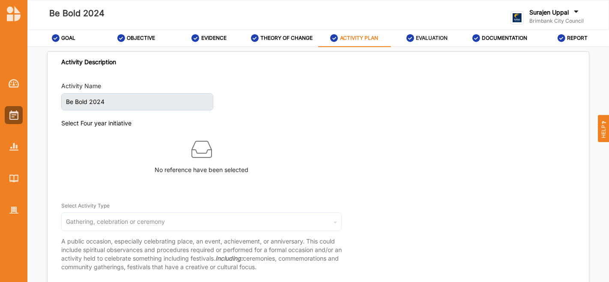
click at [434, 41] on label "EVALUATION" at bounding box center [432, 38] width 32 height 7
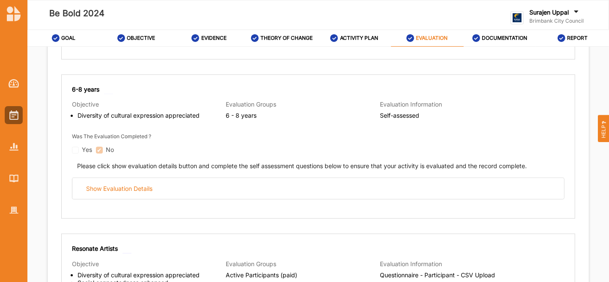
scroll to position [242, 0]
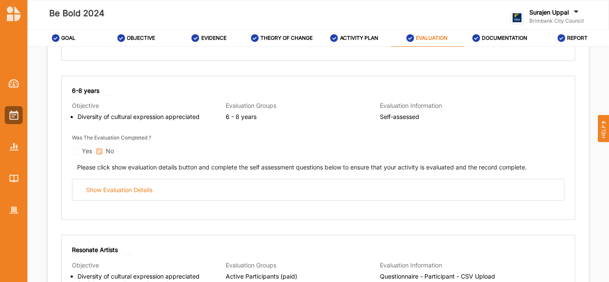
drag, startPoint x: 472, startPoint y: 208, endPoint x: 244, endPoint y: 148, distance: 235.1
click at [244, 148] on div "Was The Evaluation Completed ? Yes No" at bounding box center [318, 144] width 492 height 22
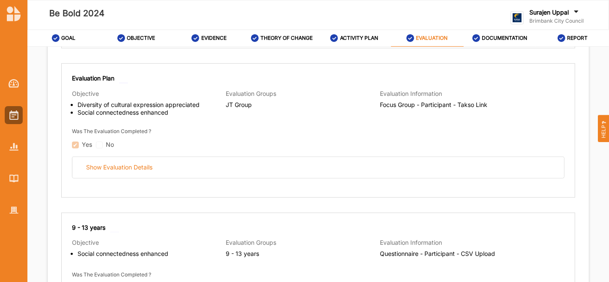
scroll to position [562, 0]
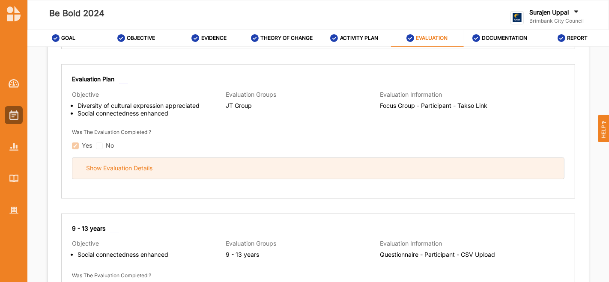
click at [367, 170] on div "Show Evaluation Details" at bounding box center [317, 168] width 491 height 21
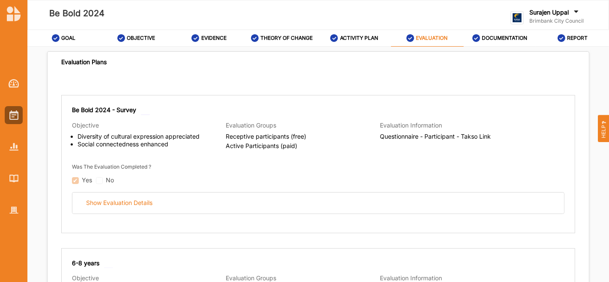
scroll to position [84, 0]
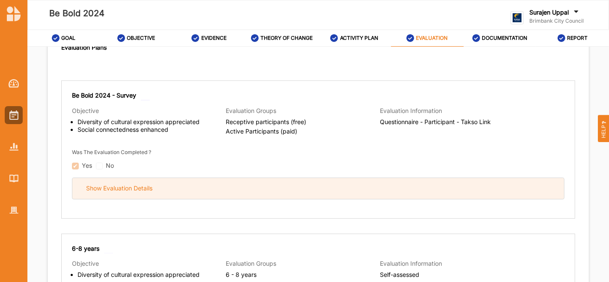
click at [286, 192] on div "Show Evaluation Details" at bounding box center [317, 188] width 491 height 21
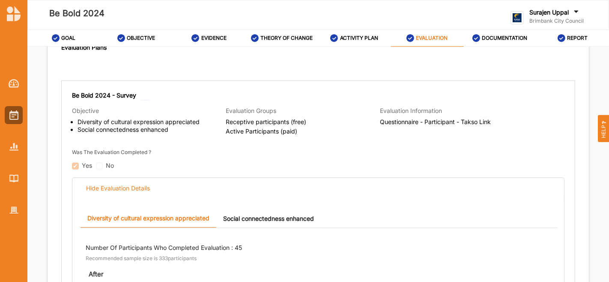
click at [279, 213] on link "Social connectedness enhanced" at bounding box center [268, 218] width 104 height 18
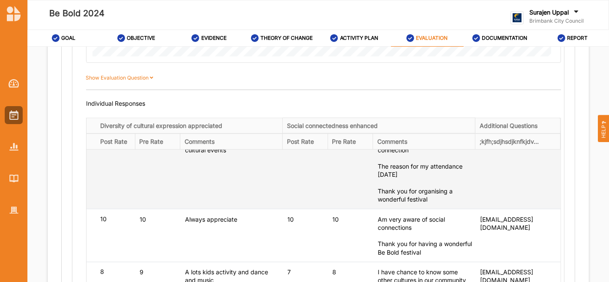
scroll to position [807, 0]
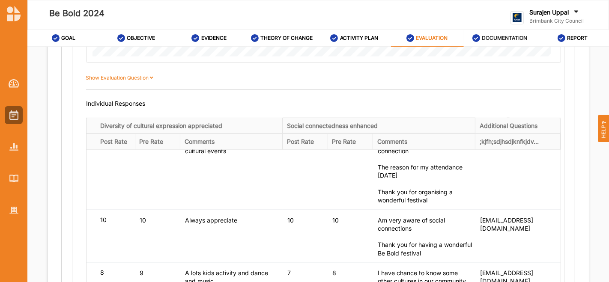
click at [512, 37] on label "DOCUMENTATION" at bounding box center [503, 38] width 45 height 7
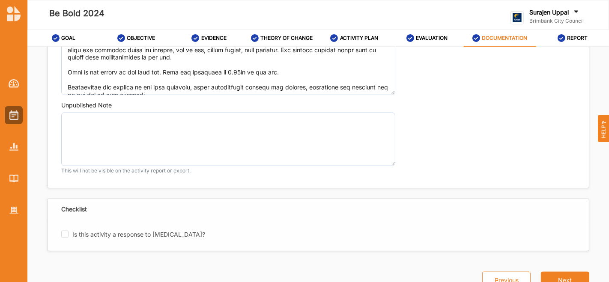
scroll to position [767, 0]
click at [11, 148] on img at bounding box center [13, 146] width 9 height 7
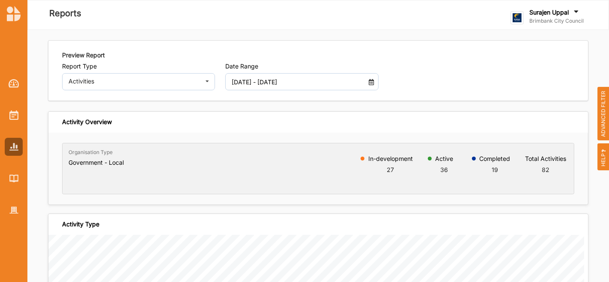
click at [242, 86] on input "[DATE] - [DATE]" at bounding box center [295, 81] width 137 height 17
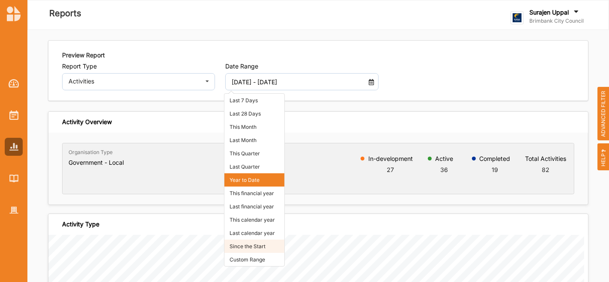
click at [234, 247] on li "Since the Start" at bounding box center [254, 246] width 60 height 13
type input "[DATE] - [DATE]"
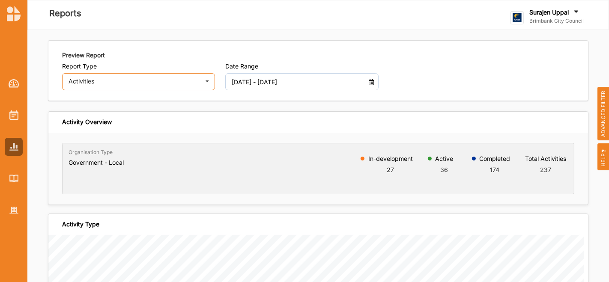
click at [165, 81] on div "Activities" at bounding box center [133, 81] width 131 height 6
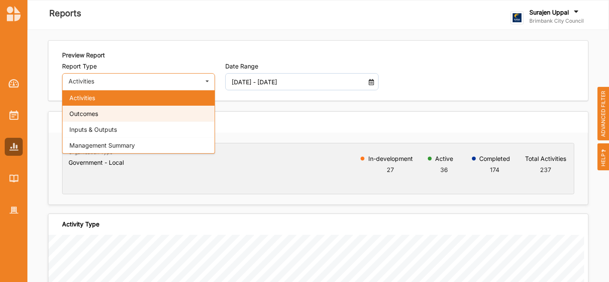
click at [148, 110] on div "Outcomes" at bounding box center [138, 114] width 152 height 16
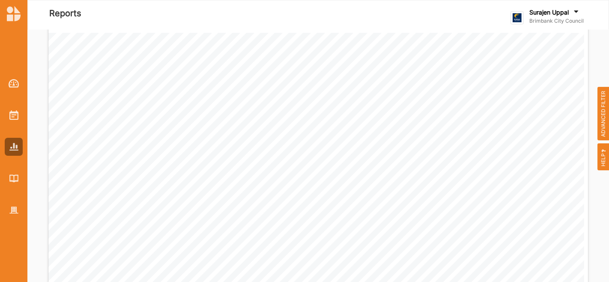
scroll to position [205, 0]
click at [600, 117] on span "ADVANCED FILTER" at bounding box center [603, 114] width 12 height 54
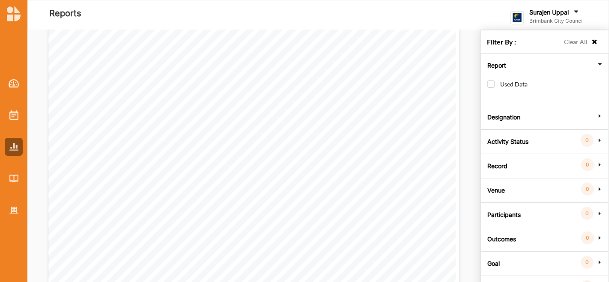
click at [506, 143] on label "Activity Status" at bounding box center [507, 141] width 41 height 26
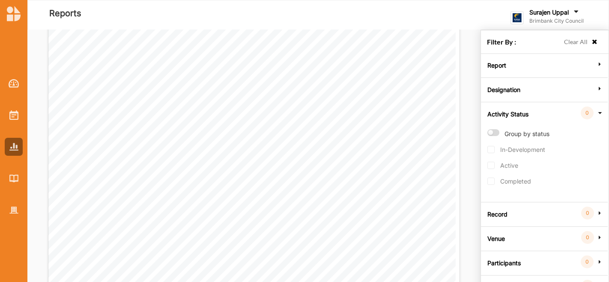
click at [489, 136] on label "Group by status" at bounding box center [518, 137] width 62 height 17
radio input "true"
checkbox input "true"
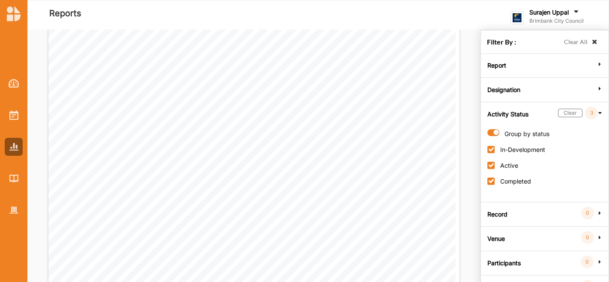
click at [591, 44] on icon at bounding box center [594, 42] width 7 height 6
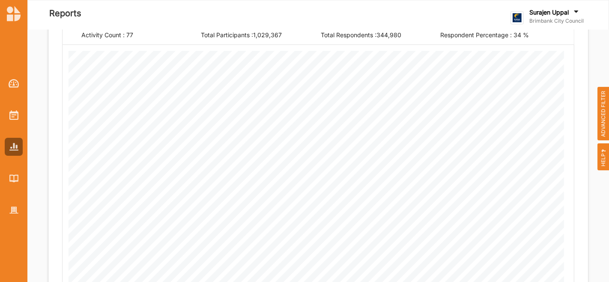
scroll to position [148, 0]
click at [604, 119] on span "ADVANCED FILTER" at bounding box center [603, 114] width 12 height 54
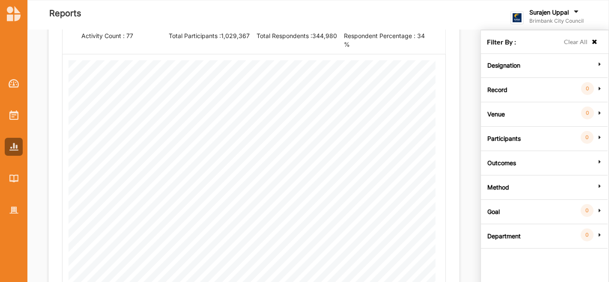
click at [495, 211] on label "Goal" at bounding box center [493, 211] width 12 height 26
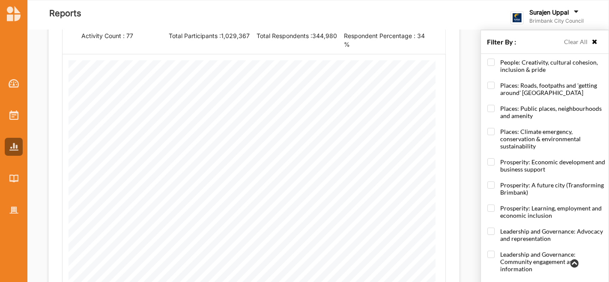
scroll to position [30, 0]
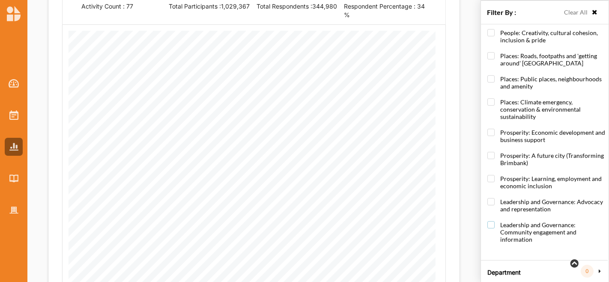
click at [490, 221] on label "Leadership and Governance: Community engagement and information" at bounding box center [546, 236] width 118 height 30
checkbox input "true"
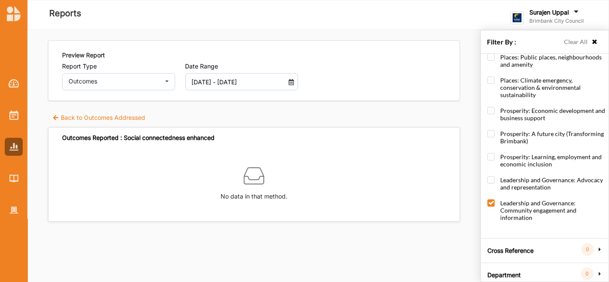
scroll to position [285, 0]
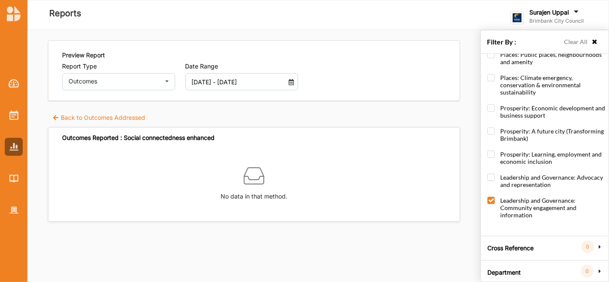
click at [513, 243] on label "Cross Reference" at bounding box center [510, 247] width 46 height 26
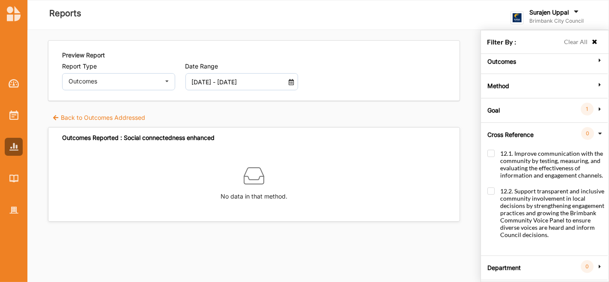
click at [498, 263] on label "Department" at bounding box center [503, 267] width 33 height 26
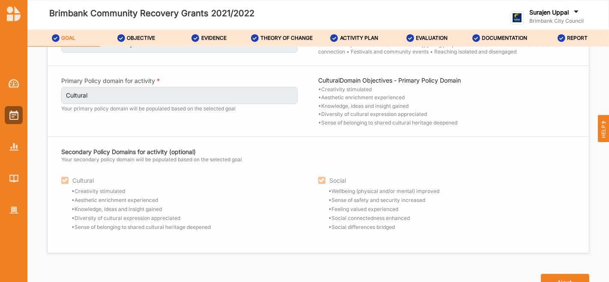
scroll to position [57, 0]
click at [132, 33] on div "OBJECTIVE" at bounding box center [136, 37] width 38 height 15
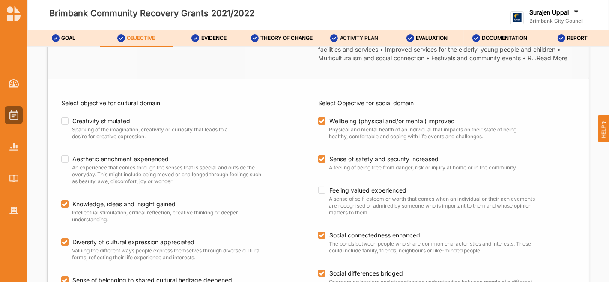
click at [359, 45] on div "ACTIVITY PLAN" at bounding box center [354, 37] width 48 height 15
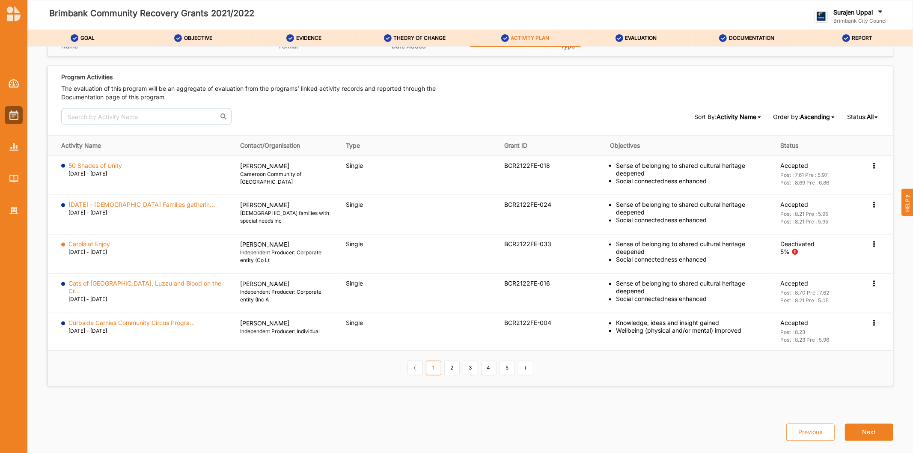
scroll to position [1212, 0]
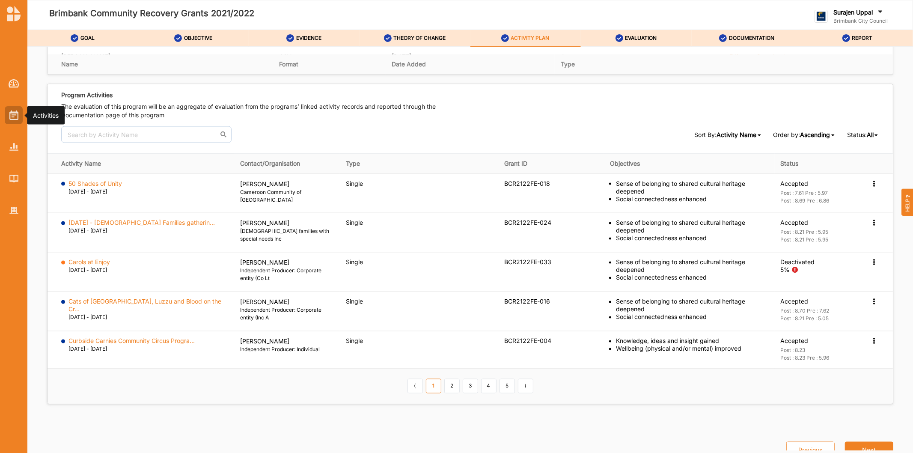
click at [11, 110] on img at bounding box center [13, 114] width 9 height 9
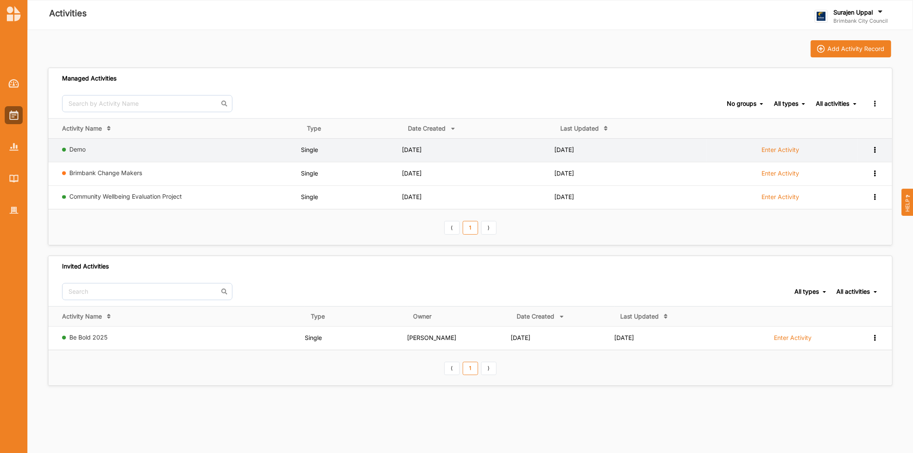
click at [608, 147] on icon at bounding box center [874, 149] width 7 height 6
click at [608, 152] on label "Enter Activity" at bounding box center [780, 150] width 38 height 8
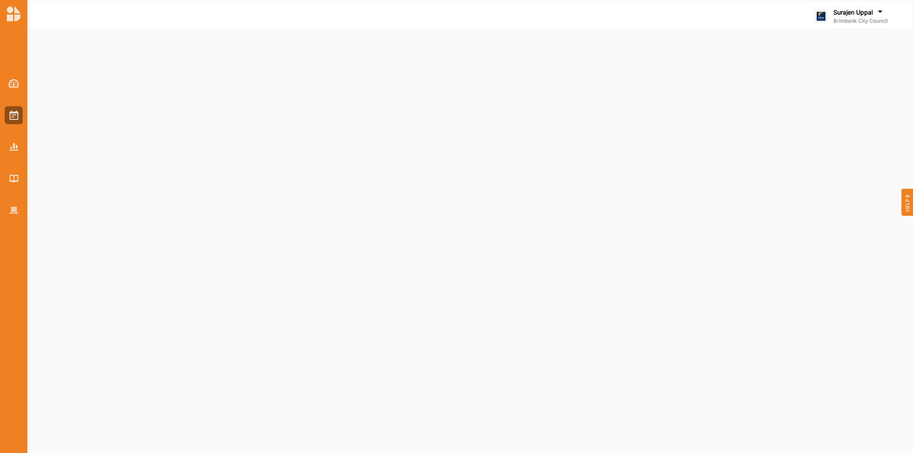
select select "4"
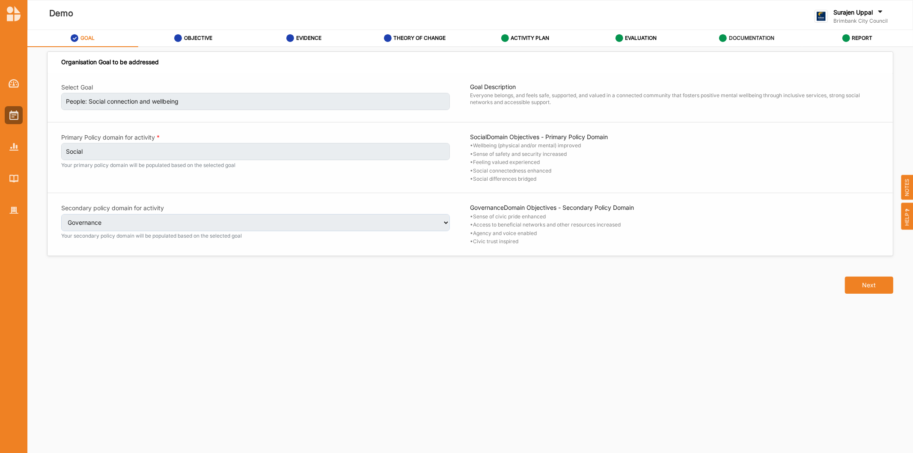
click at [608, 40] on label "DOCUMENTATION" at bounding box center [751, 38] width 45 height 7
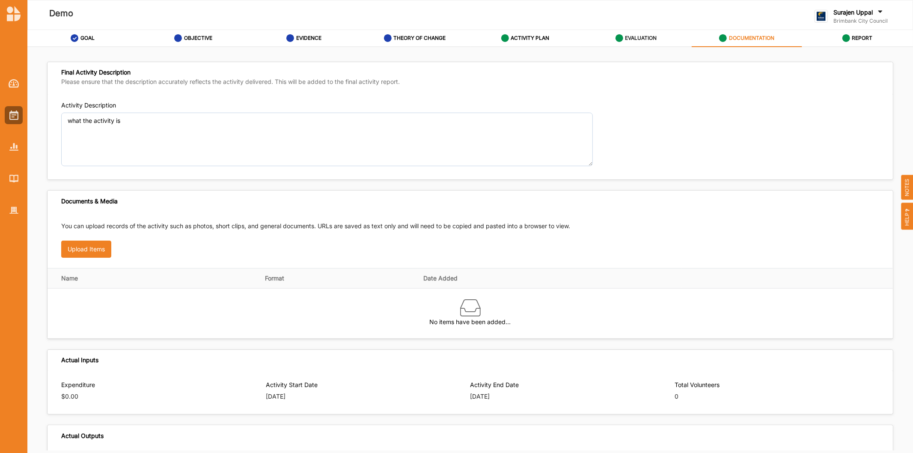
click at [608, 36] on label "EVALUATION" at bounding box center [641, 38] width 32 height 7
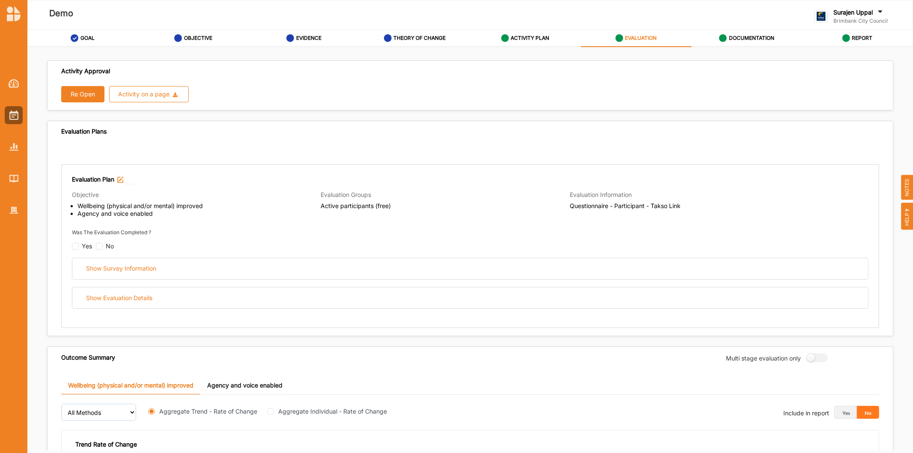
click at [80, 90] on button "Re Open" at bounding box center [82, 94] width 43 height 16
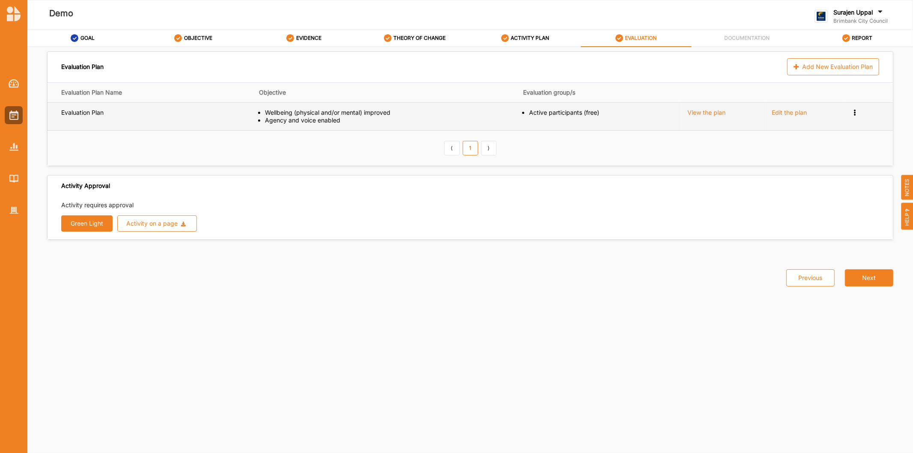
click at [608, 110] on td "Preview Survey Remove" at bounding box center [869, 116] width 48 height 28
click at [608, 109] on icon at bounding box center [854, 112] width 7 height 6
click at [608, 144] on div "Remove" at bounding box center [831, 142] width 44 height 6
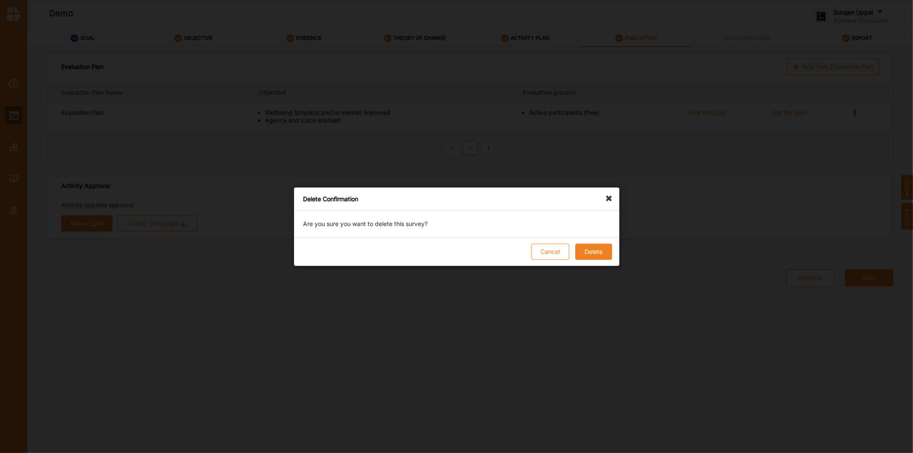
click at [598, 258] on button "Delete" at bounding box center [593, 252] width 37 height 16
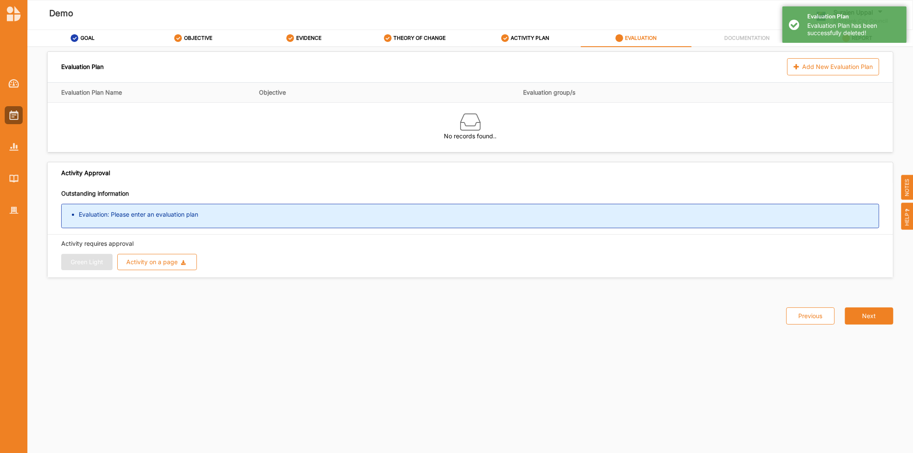
click at [454, 282] on div "Evaluation Plan Add New Evaluation Plan Evaluation Plan Name Objective Evaluati…" at bounding box center [470, 239] width 844 height 365
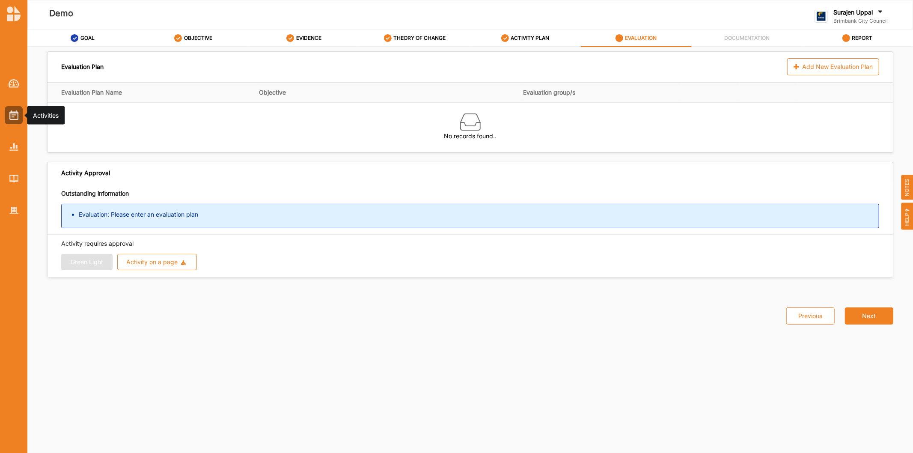
click at [13, 104] on div at bounding box center [13, 140] width 27 height 158
click at [11, 115] on img at bounding box center [13, 114] width 9 height 9
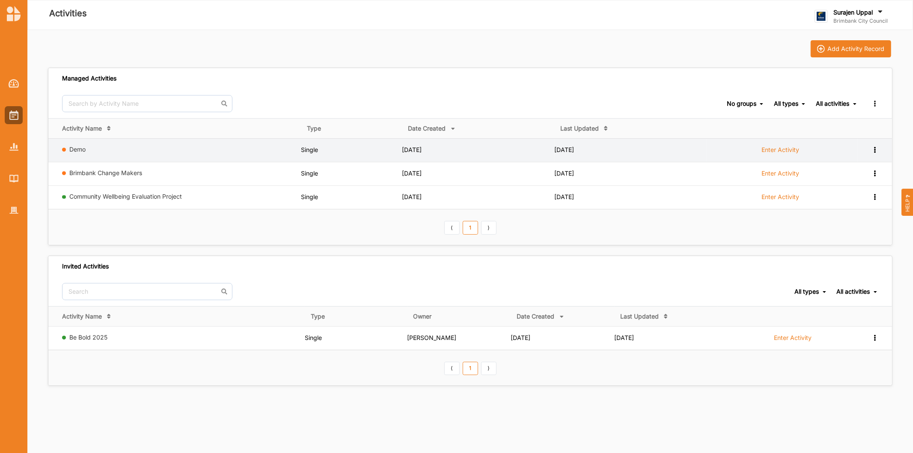
click at [608, 148] on icon at bounding box center [874, 149] width 7 height 6
click at [608, 212] on div "Remove" at bounding box center [853, 211] width 38 height 6
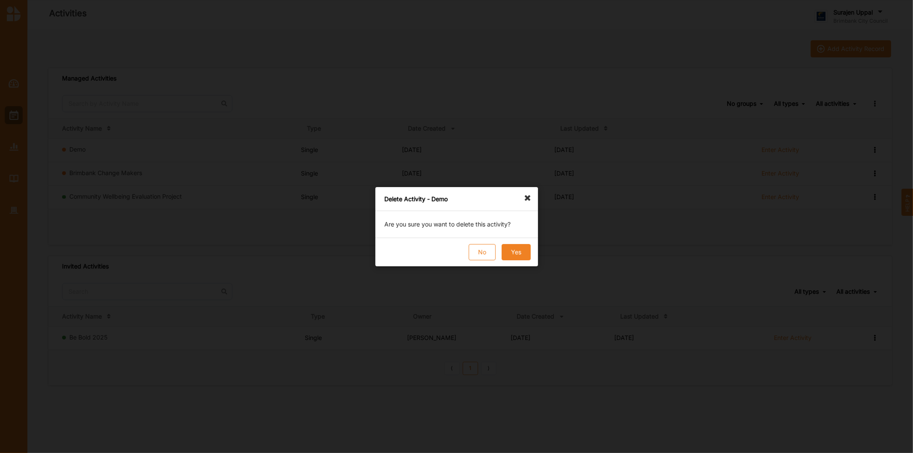
click at [517, 250] on button "Yes" at bounding box center [515, 252] width 29 height 16
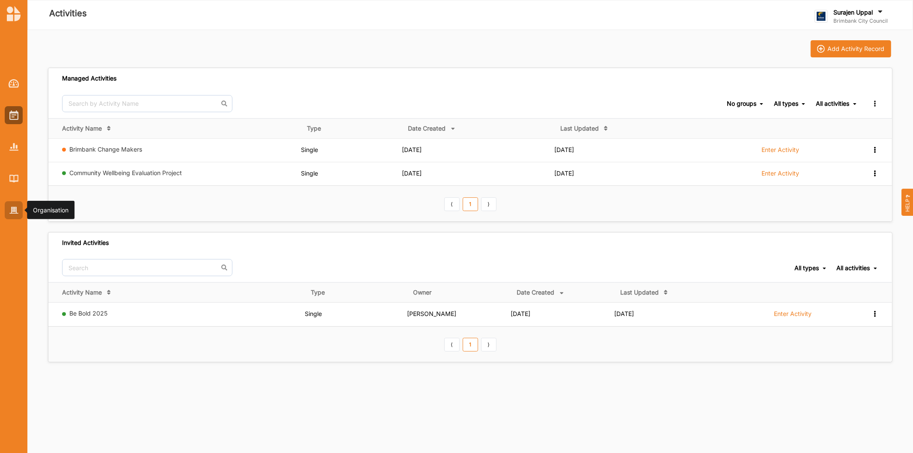
click at [9, 211] on div at bounding box center [14, 210] width 18 height 18
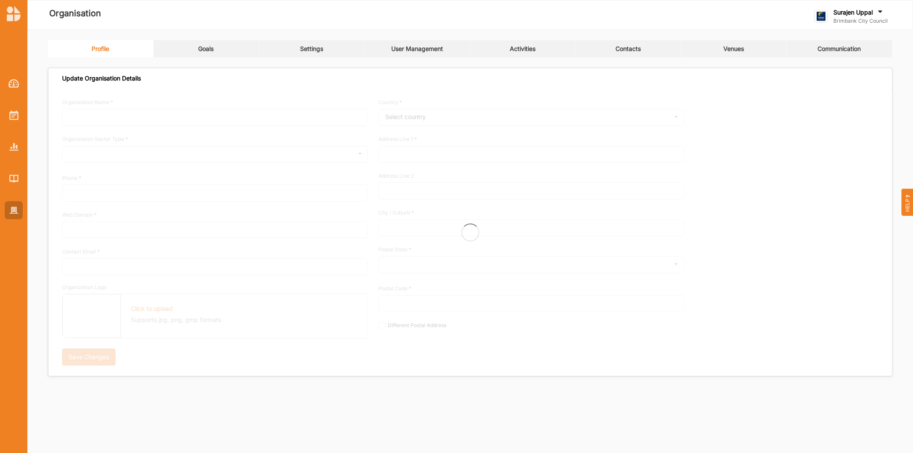
type input "Brimbank City Council"
type input "+61 03 9249 4000"
type input "brimbank.vic.gov.au"
type input "brimbank@brimbank.vic.gov.au"
type input "301 Hampshire Rd"
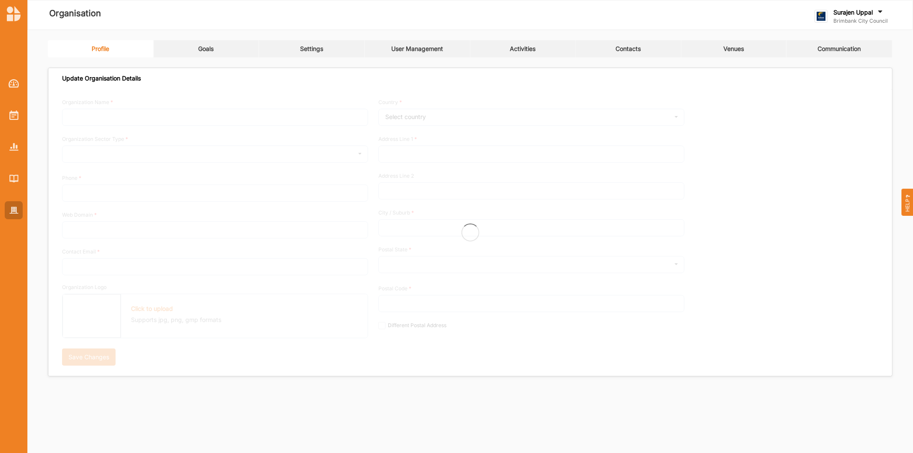
type input "Sunshine"
type input "3020"
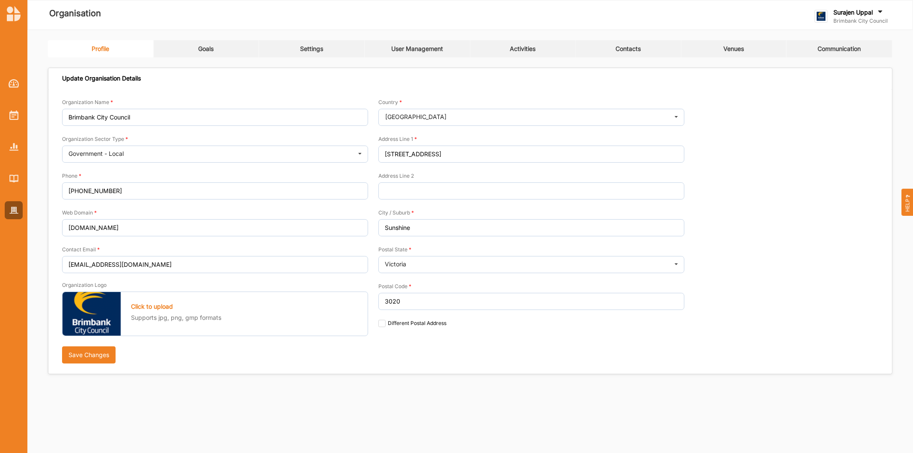
click at [388, 41] on link "User Management" at bounding box center [418, 48] width 106 height 17
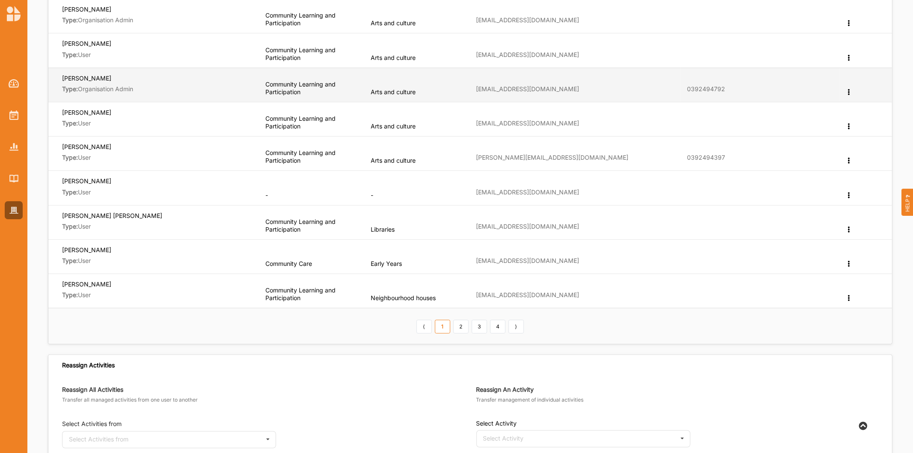
scroll to position [428, 0]
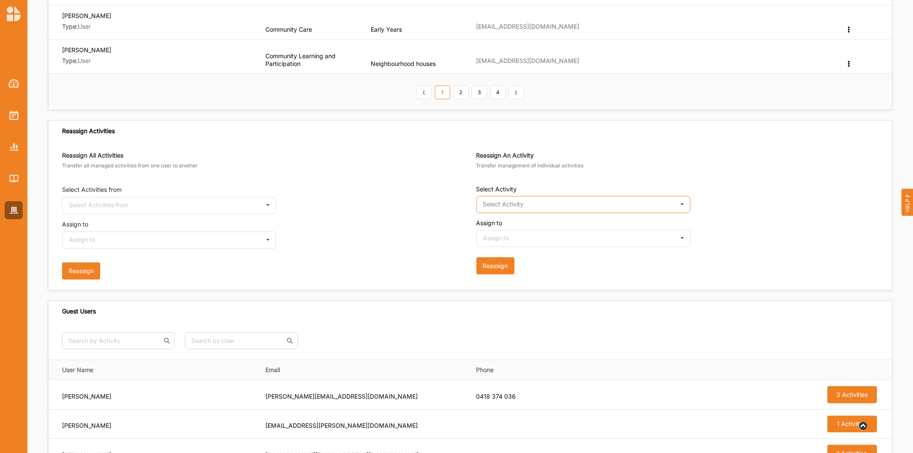
click at [608, 205] on input "text" at bounding box center [583, 204] width 213 height 17
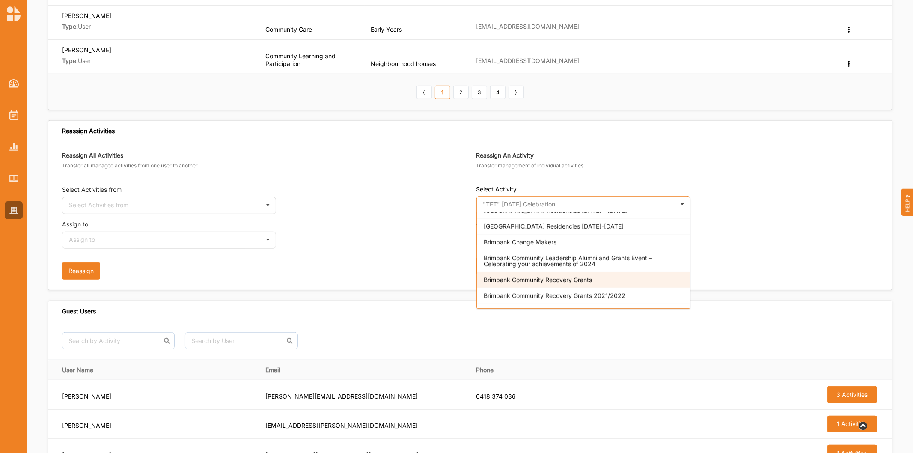
scroll to position [665, 0]
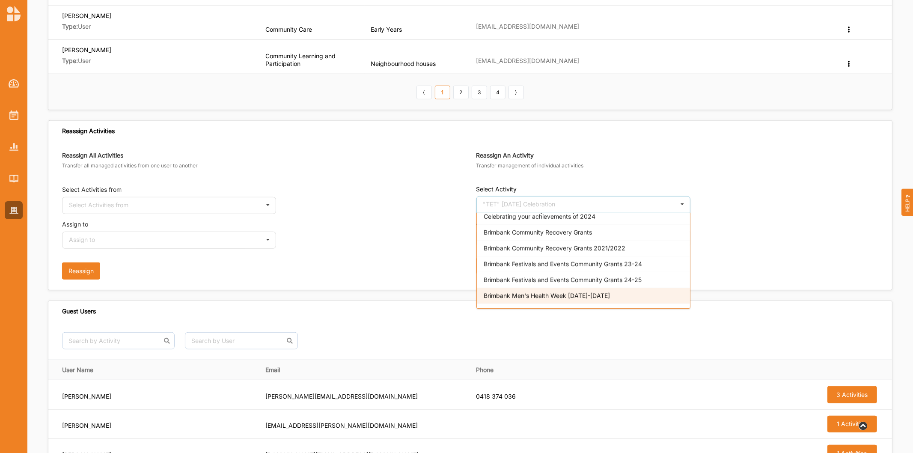
click at [608, 282] on div "Brimbank Men's Health Week 10-16 June 2024" at bounding box center [583, 296] width 213 height 16
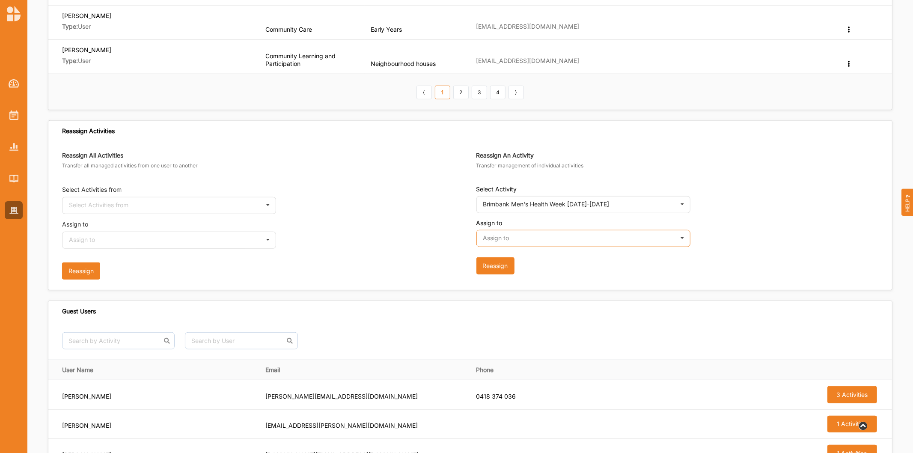
click at [557, 243] on input "text" at bounding box center [583, 238] width 213 height 17
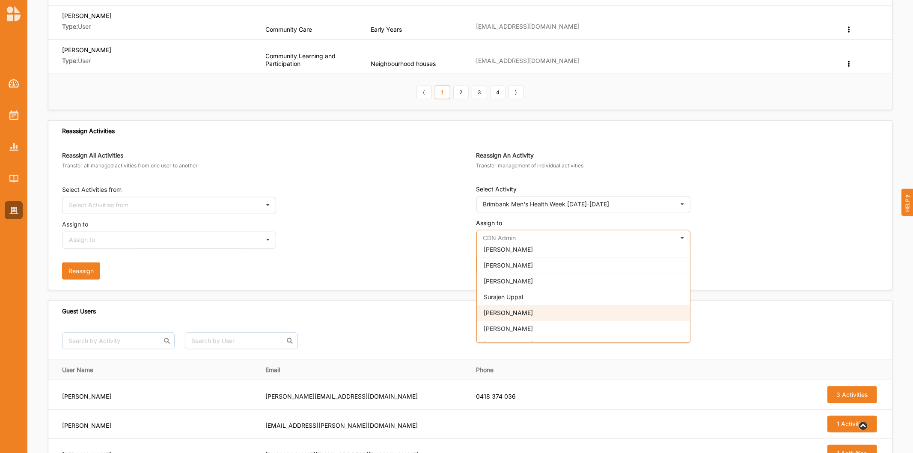
scroll to position [507, 0]
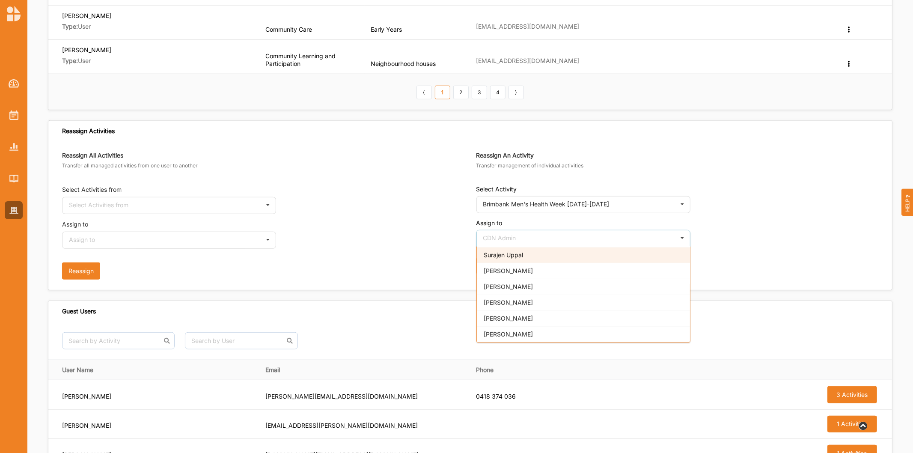
click at [542, 255] on div "Surajen Uppal" at bounding box center [583, 255] width 213 height 16
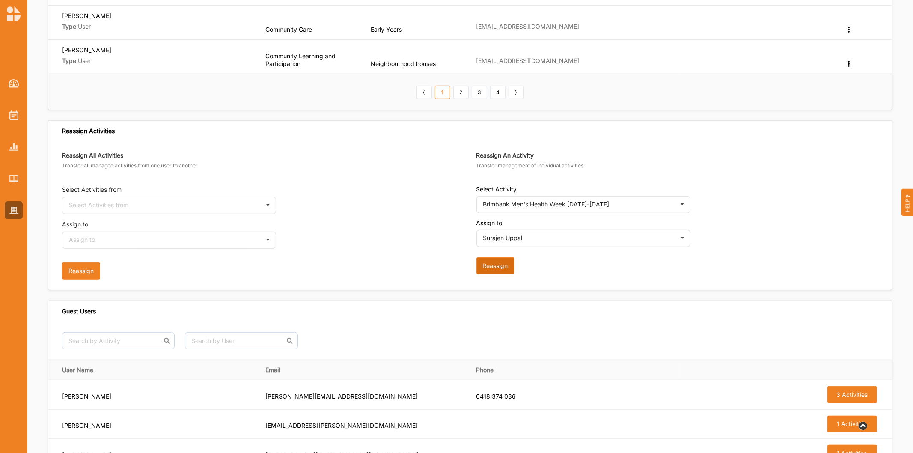
click at [496, 270] on button "Reassign" at bounding box center [495, 265] width 38 height 17
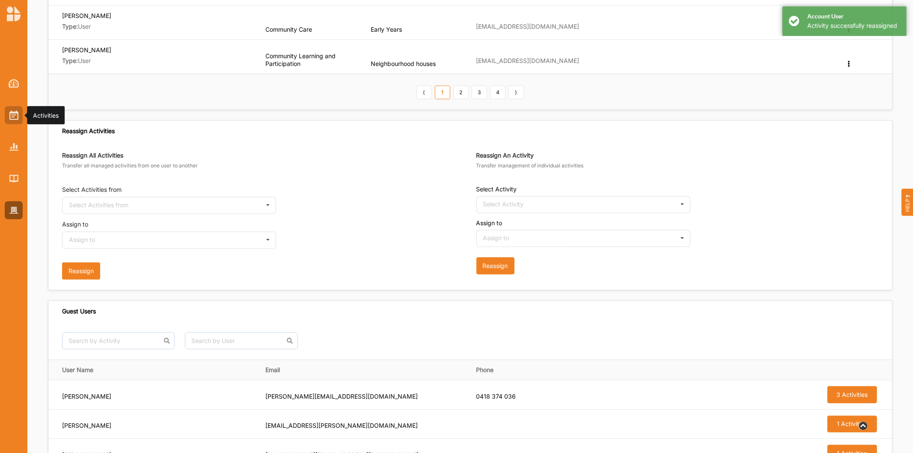
click at [13, 113] on img at bounding box center [13, 114] width 9 height 9
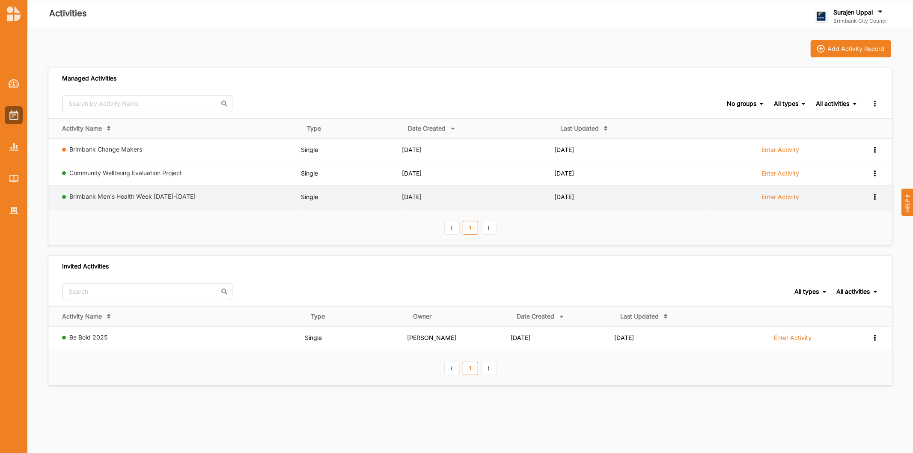
click at [608, 197] on label "Enter Activity" at bounding box center [780, 197] width 38 height 8
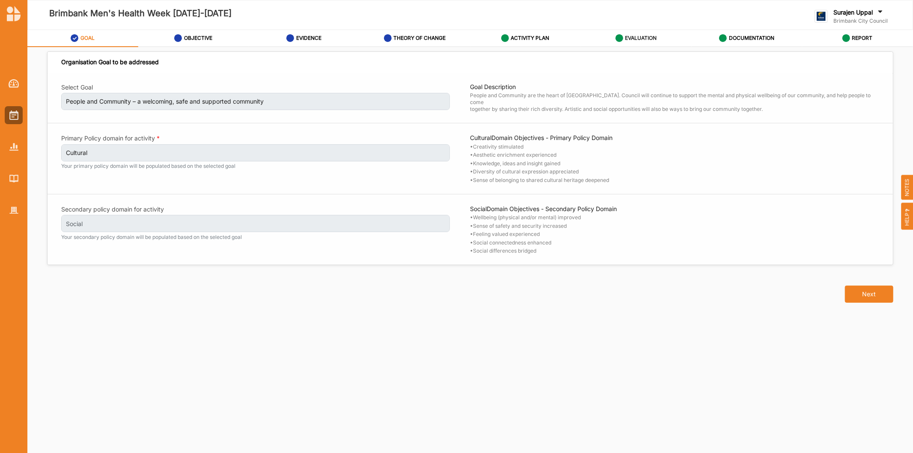
click at [608, 34] on div "EVALUATION" at bounding box center [636, 37] width 42 height 15
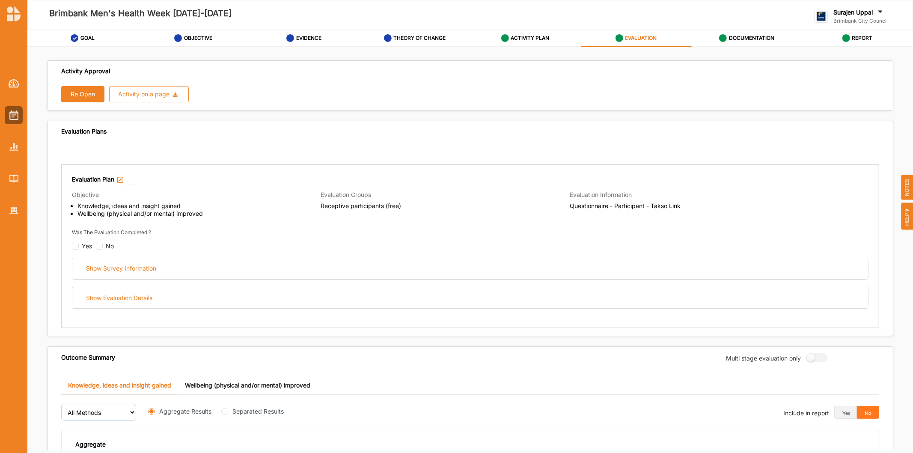
click at [75, 97] on button "Re Open" at bounding box center [82, 94] width 43 height 16
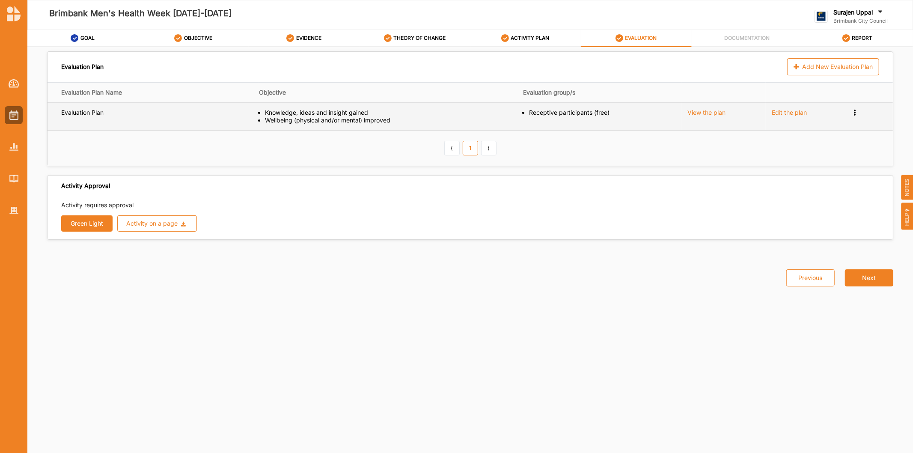
click at [608, 114] on icon at bounding box center [854, 112] width 7 height 6
click at [608, 142] on span "Remove" at bounding box center [820, 141] width 23 height 7
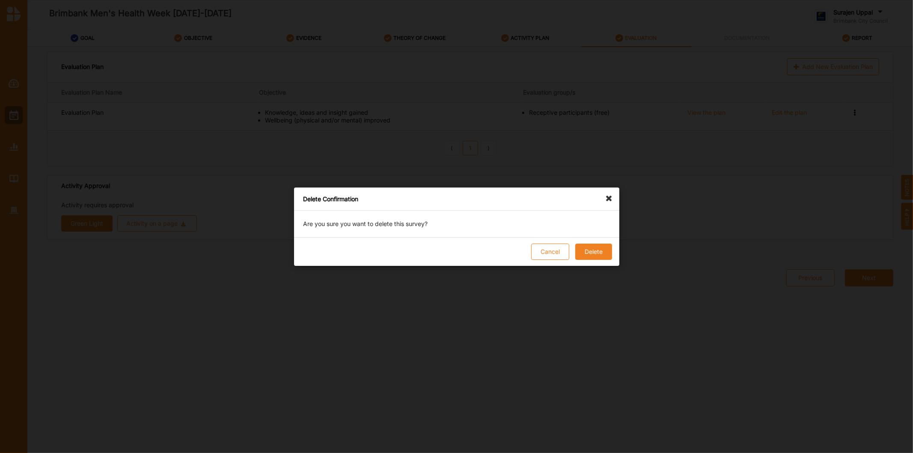
click at [595, 247] on button "Delete" at bounding box center [593, 252] width 37 height 16
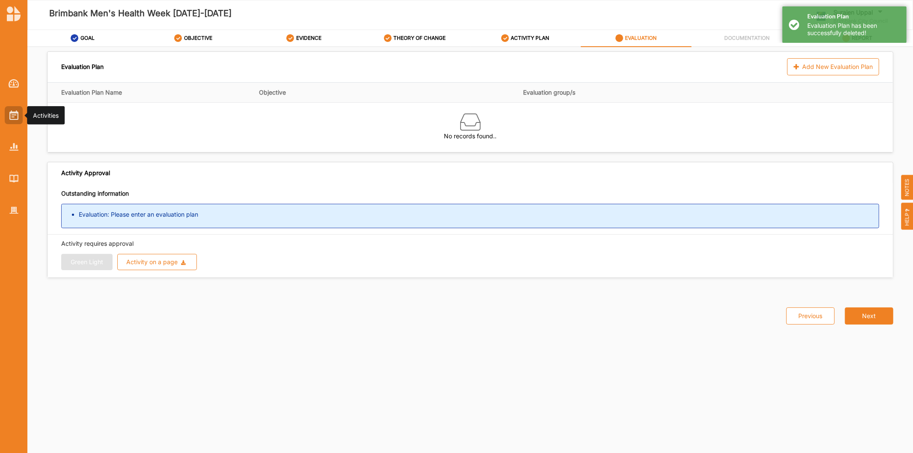
click at [14, 120] on img at bounding box center [13, 114] width 9 height 9
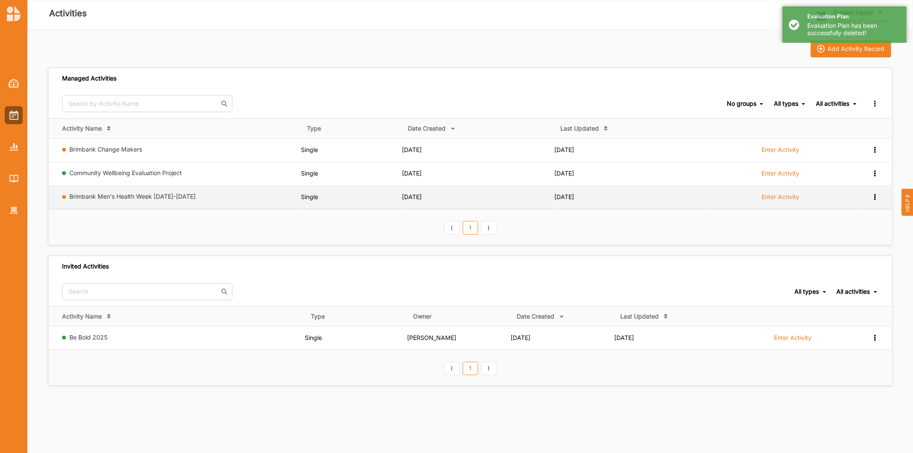
click at [608, 196] on icon at bounding box center [874, 196] width 7 height 6
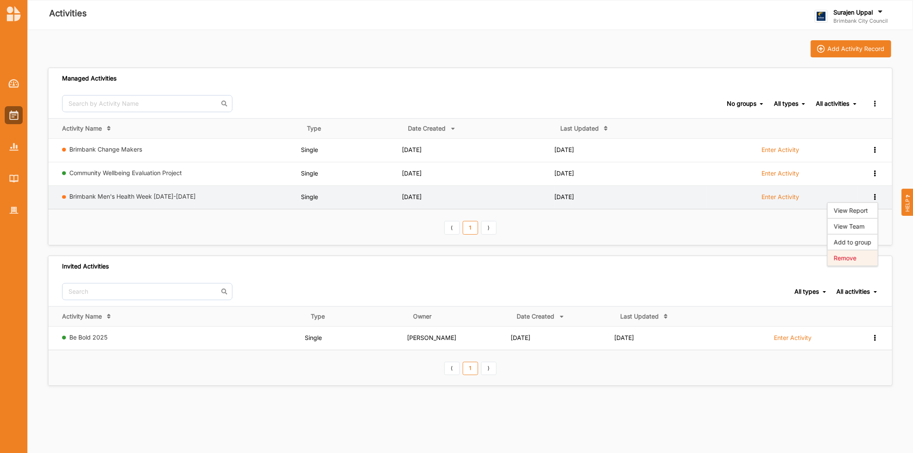
click at [608, 260] on div "Remove" at bounding box center [853, 258] width 38 height 6
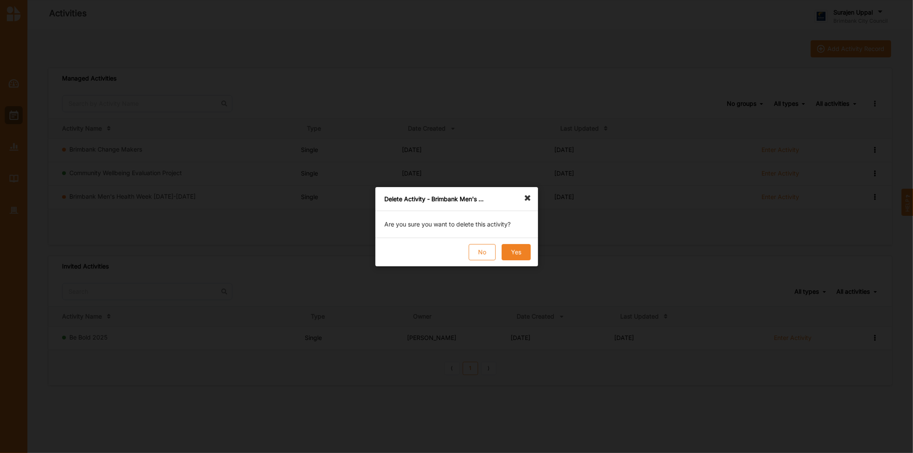
click at [519, 257] on button "Yes" at bounding box center [515, 252] width 29 height 16
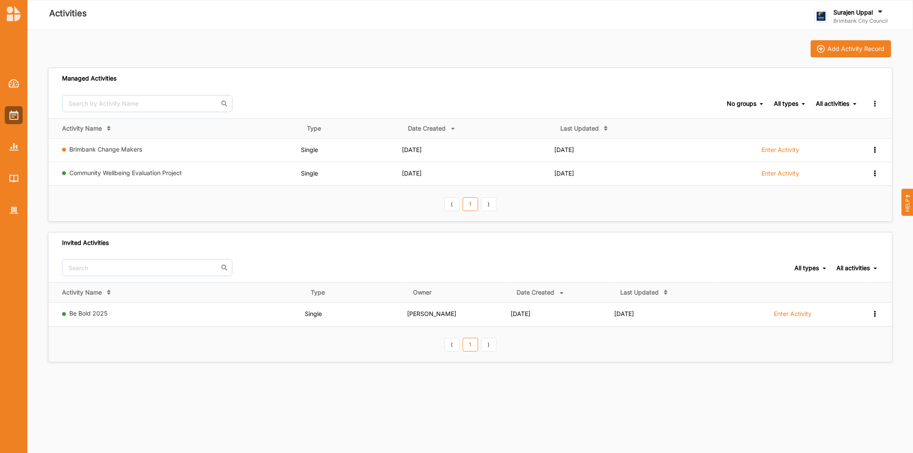
click at [0, 213] on div at bounding box center [13, 140] width 27 height 158
click at [7, 211] on div at bounding box center [14, 210] width 18 height 18
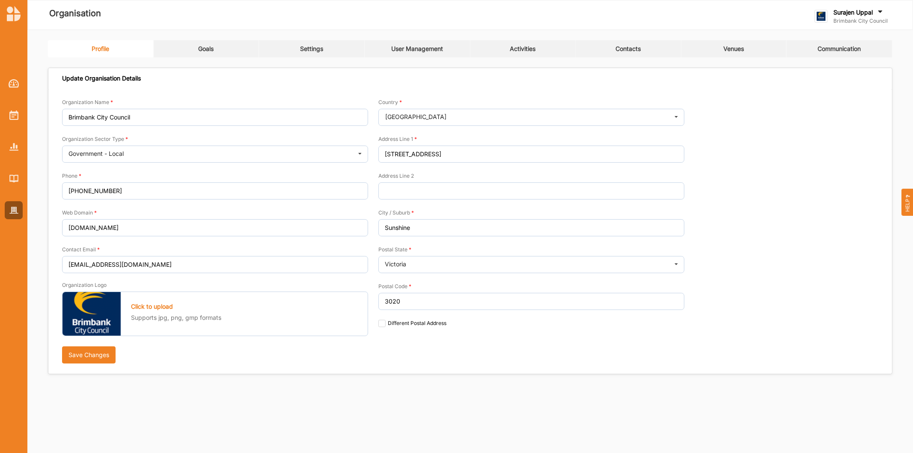
click at [520, 43] on link "Activities" at bounding box center [523, 48] width 106 height 17
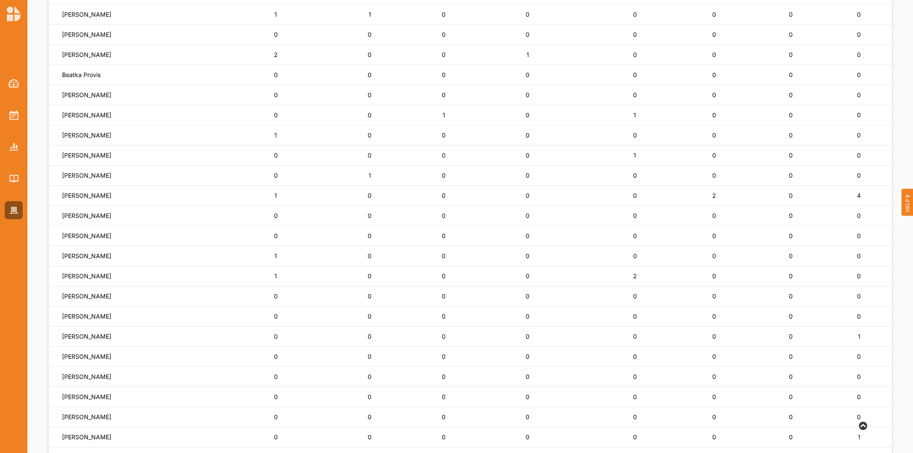
scroll to position [480, 0]
